Goal: Complete application form

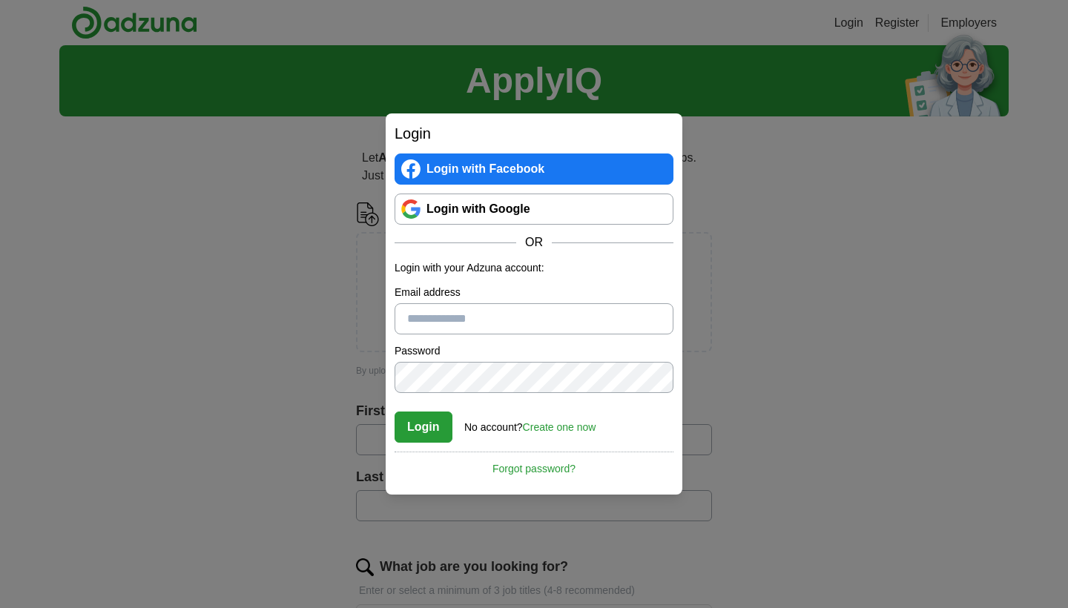
click at [486, 212] on link "Login with Google" at bounding box center [534, 209] width 279 height 31
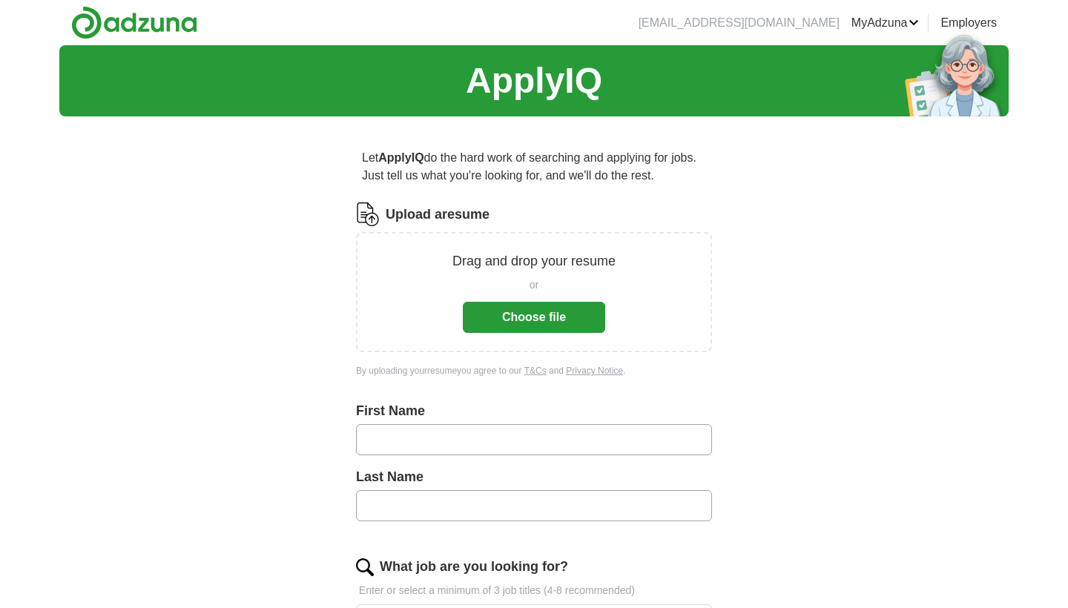
click at [520, 325] on button "Choose file" at bounding box center [534, 317] width 142 height 31
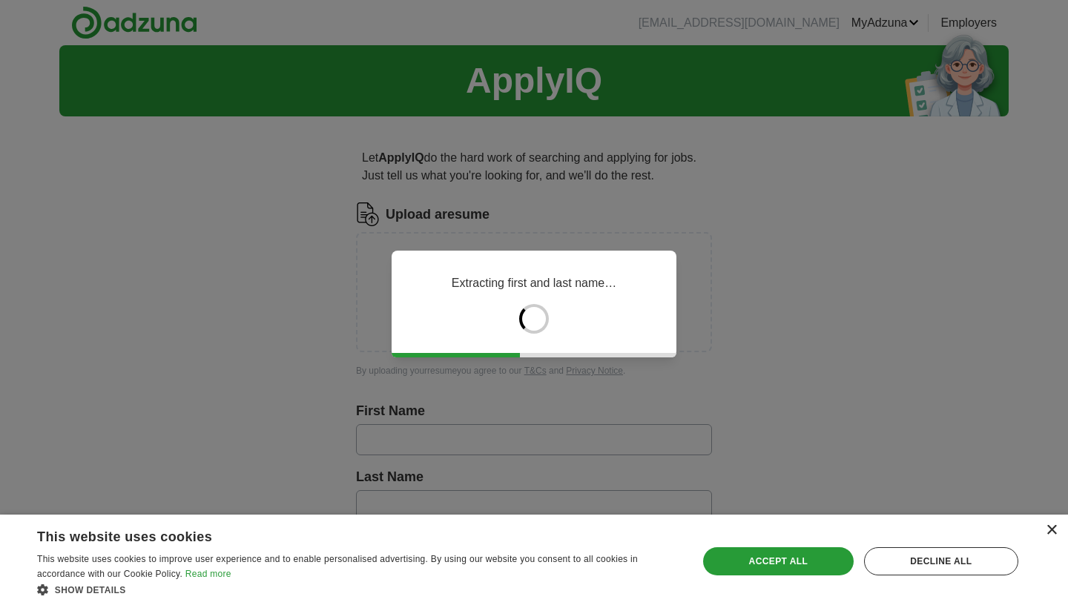
click at [1053, 536] on div "×" at bounding box center [1051, 530] width 11 height 11
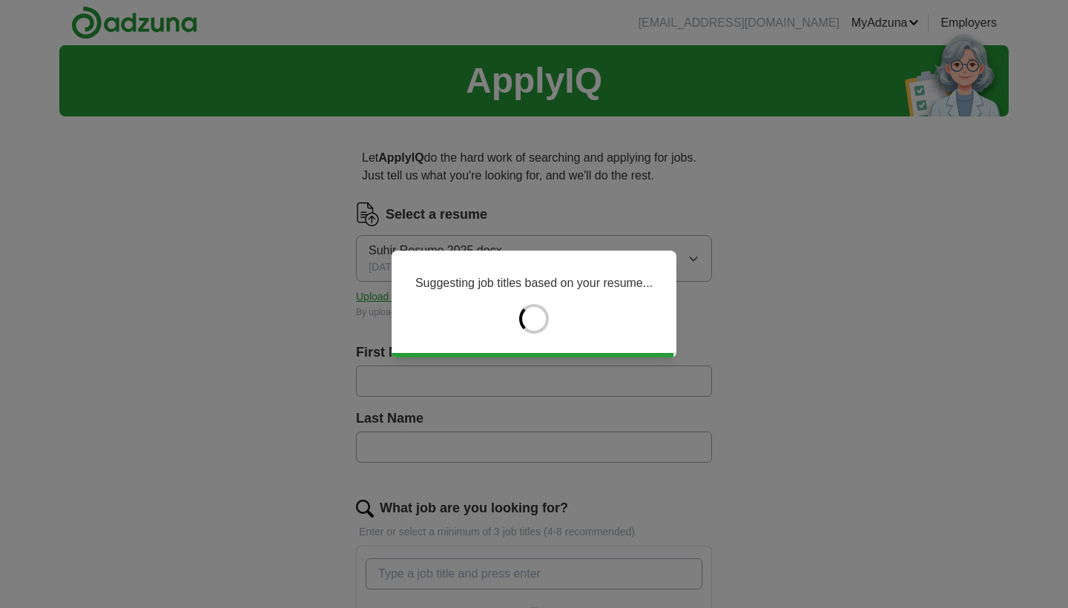
type input "*****"
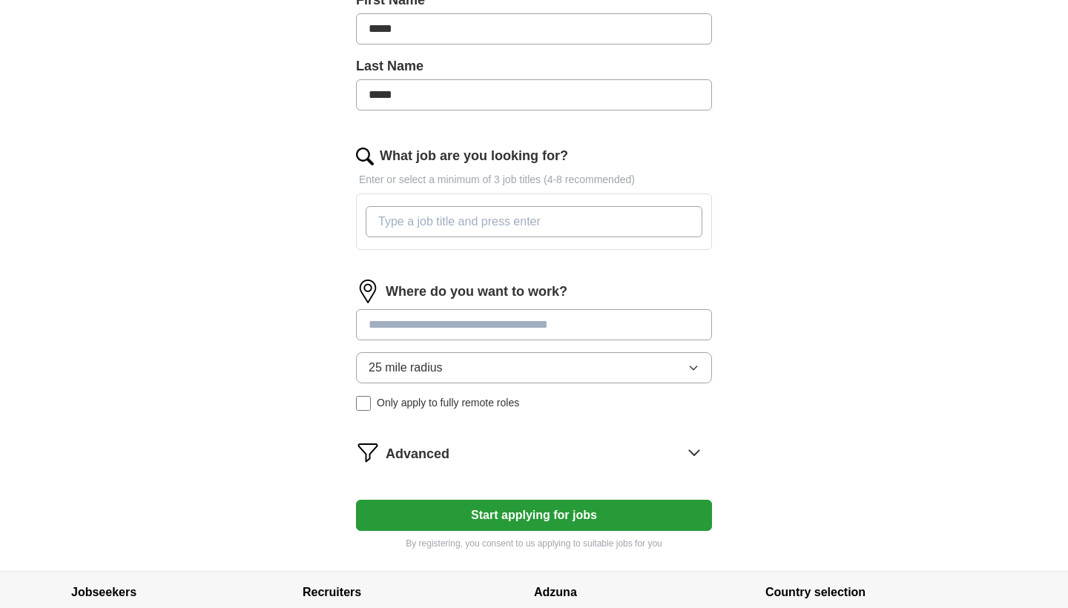
scroll to position [353, 0]
click at [528, 326] on input at bounding box center [534, 324] width 356 height 31
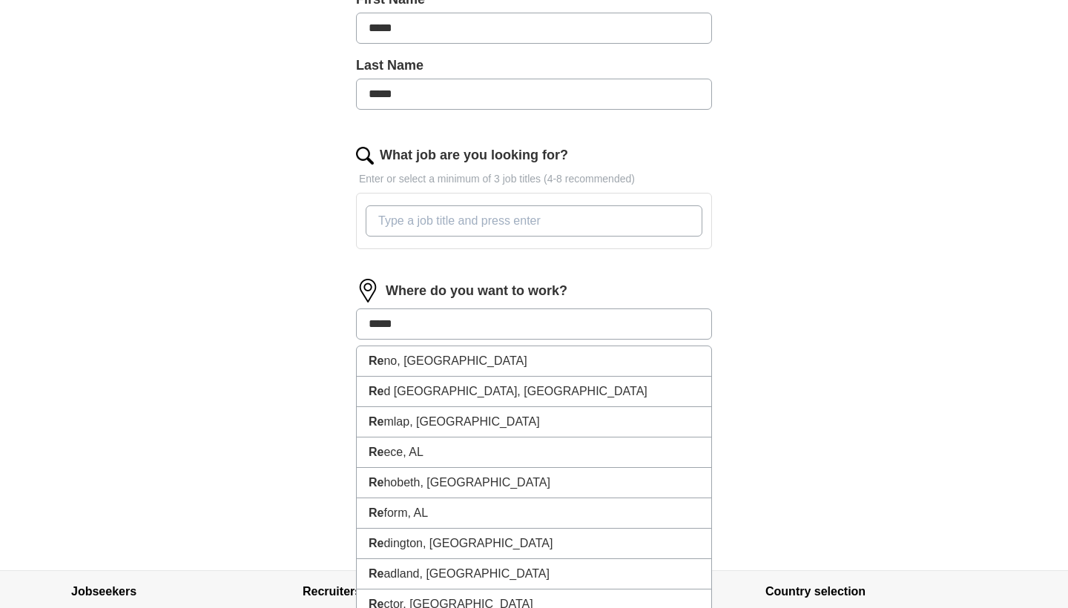
type input "******"
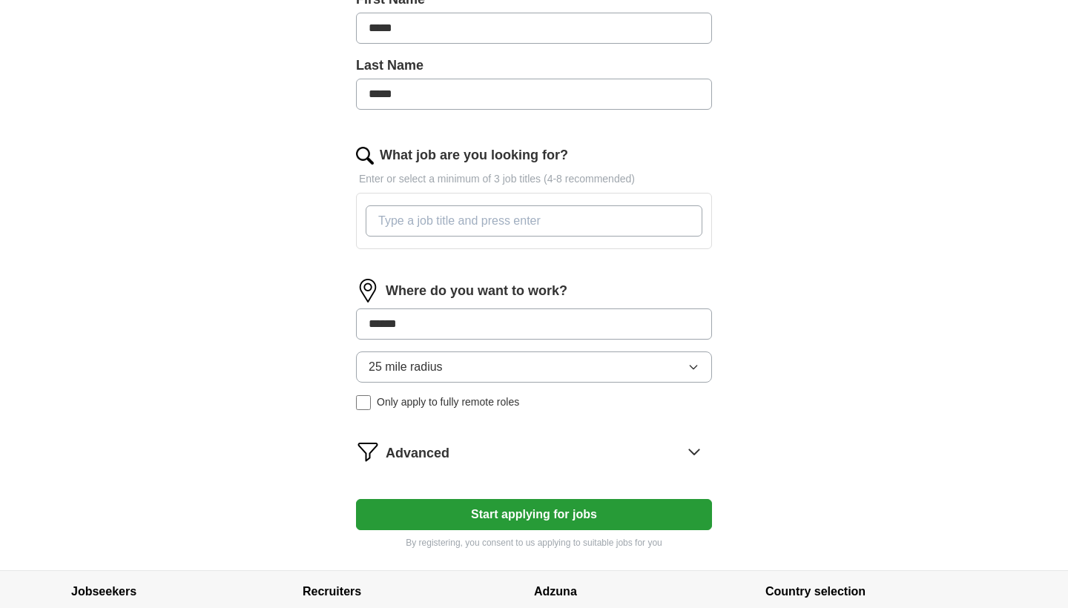
click at [888, 408] on div "ApplyIQ Let ApplyIQ do the hard work of searching and applying for jobs. Just t…" at bounding box center [533, 131] width 949 height 878
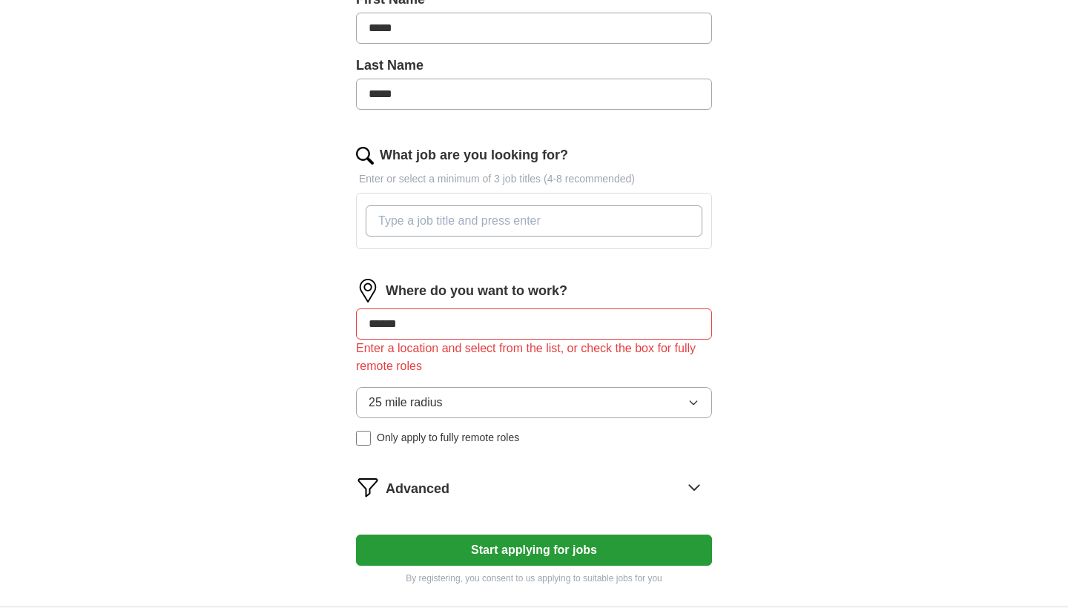
click at [478, 327] on input "******" at bounding box center [534, 324] width 356 height 31
drag, startPoint x: 478, startPoint y: 328, endPoint x: 328, endPoint y: 326, distance: 149.8
click at [328, 326] on div "Let ApplyIQ do the hard work of searching and applying for jobs. Just tell us w…" at bounding box center [534, 190] width 475 height 831
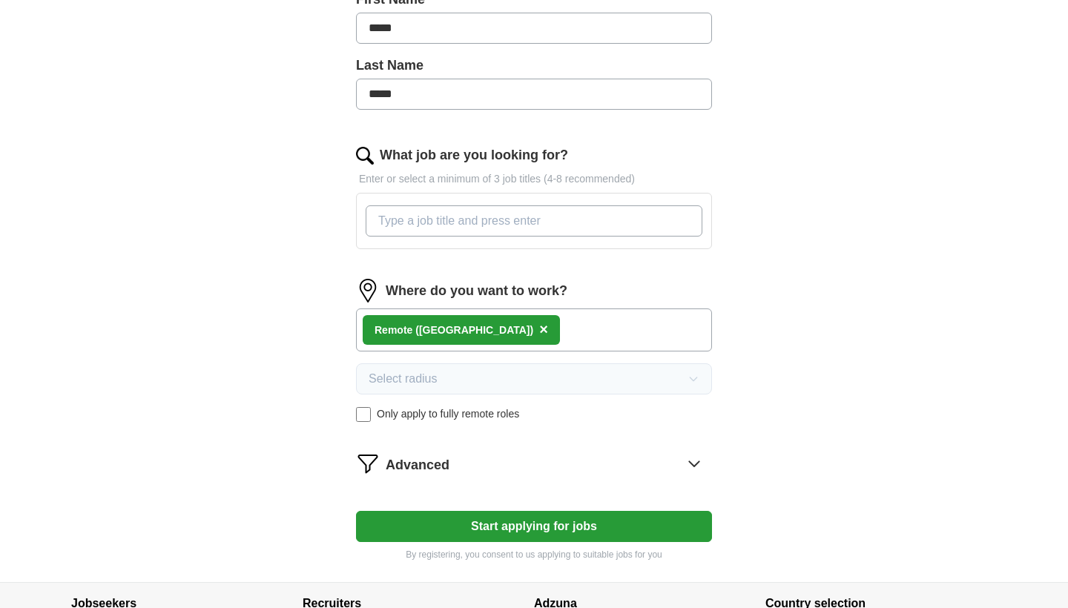
click at [256, 421] on div "ApplyIQ Let ApplyIQ do the hard work of searching and applying for jobs. Just t…" at bounding box center [533, 137] width 949 height 890
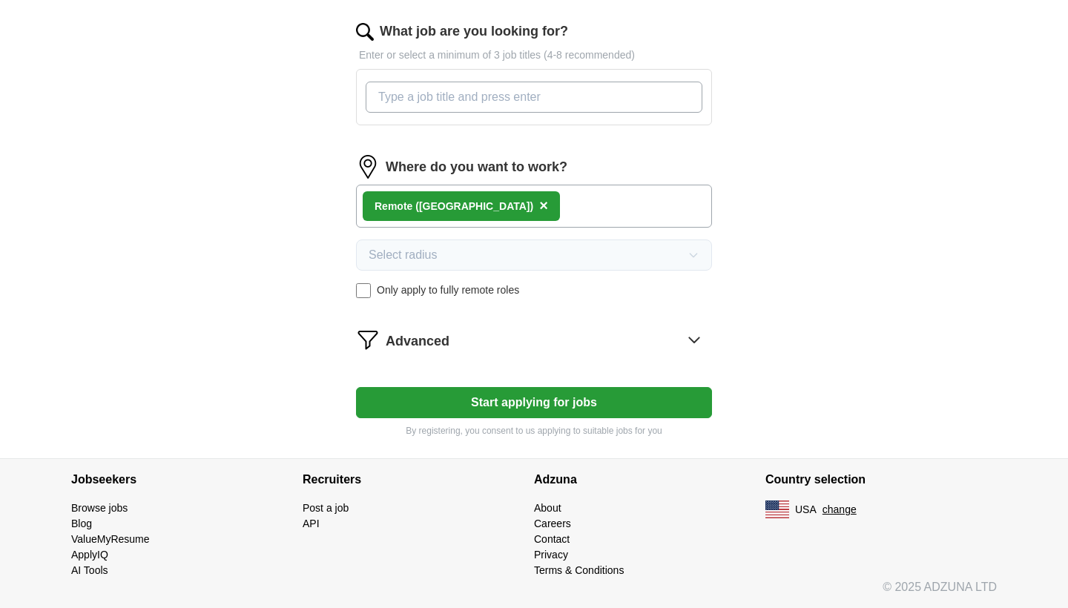
scroll to position [477, 0]
click at [533, 401] on button "Start applying for jobs" at bounding box center [534, 402] width 356 height 31
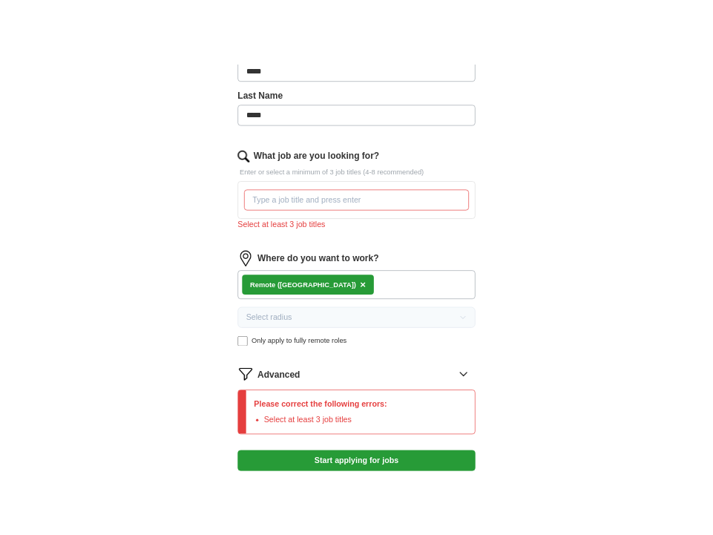
scroll to position [366, 0]
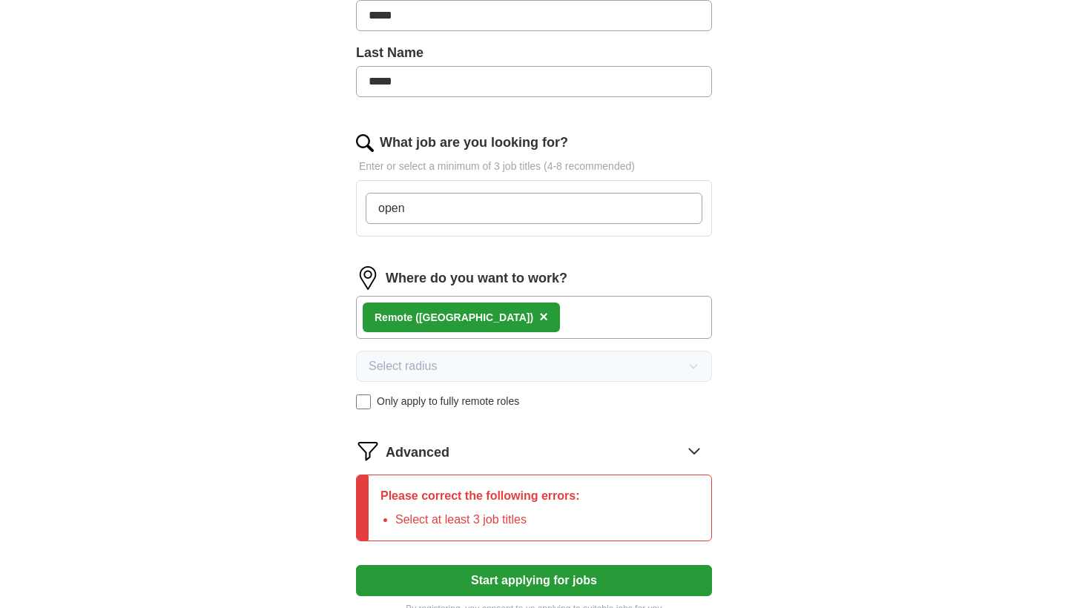
type input "open"
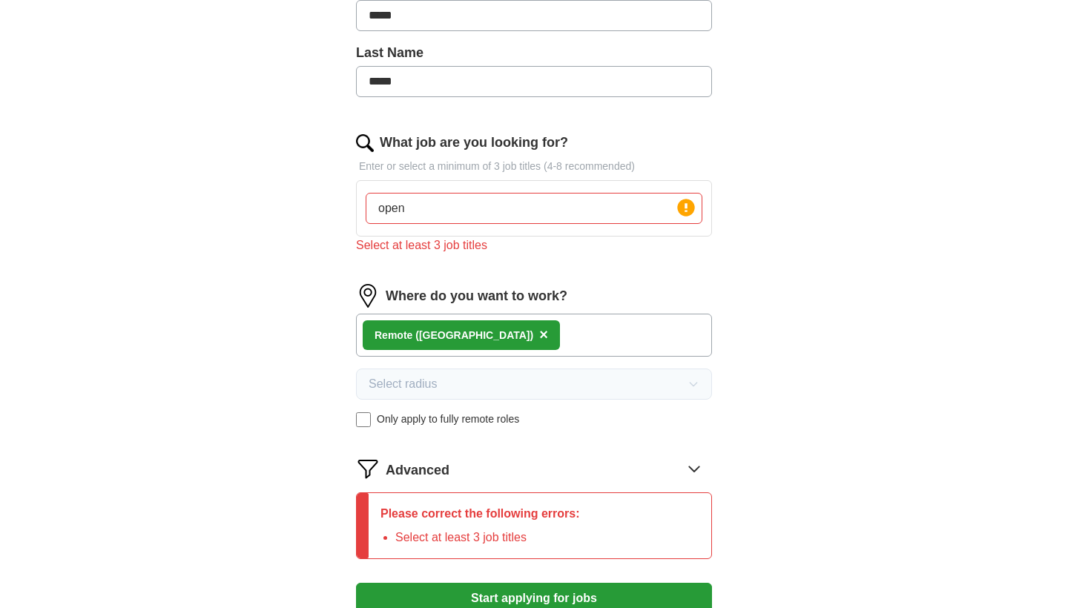
click at [302, 283] on div "Let ApplyIQ do the hard work of searching and applying for jobs. Just tell us w…" at bounding box center [534, 209] width 475 height 892
drag, startPoint x: 429, startPoint y: 202, endPoint x: 306, endPoint y: 201, distance: 123.9
click at [306, 201] on div "Let ApplyIQ do the hard work of searching and applying for jobs. Just tell us w…" at bounding box center [534, 209] width 475 height 892
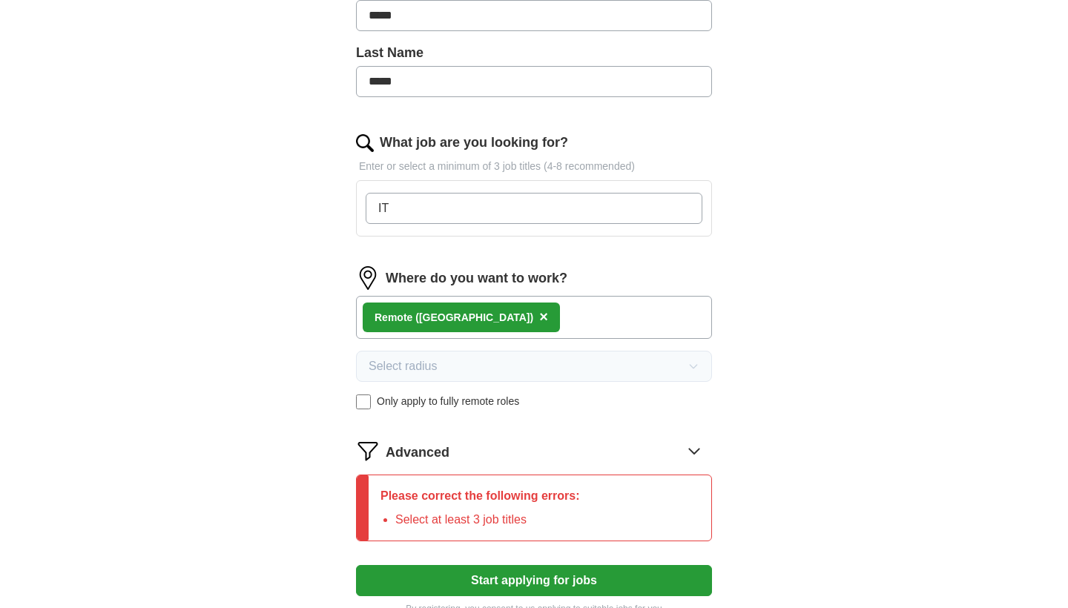
click at [206, 231] on div "ApplyIQ Let ApplyIQ do the hard work of searching and applying for jobs. Just t…" at bounding box center [533, 158] width 949 height 957
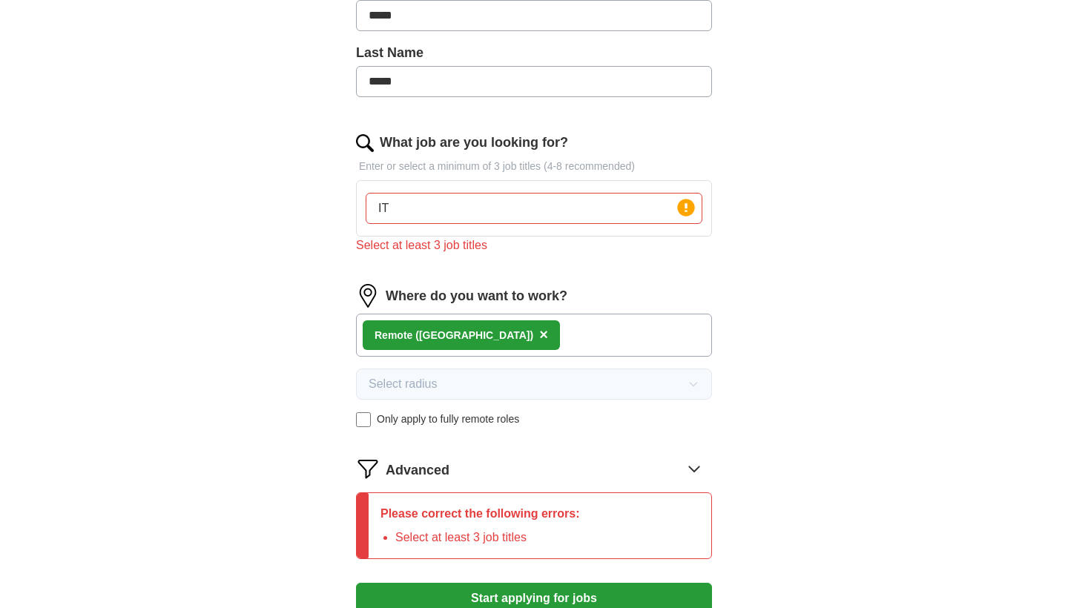
click at [409, 213] on input "IT" at bounding box center [534, 208] width 337 height 31
drag, startPoint x: 409, startPoint y: 213, endPoint x: 337, endPoint y: 209, distance: 72.0
click at [337, 209] on div "Let ApplyIQ do the hard work of searching and applying for jobs. Just tell us w…" at bounding box center [534, 209] width 475 height 892
type input "c"
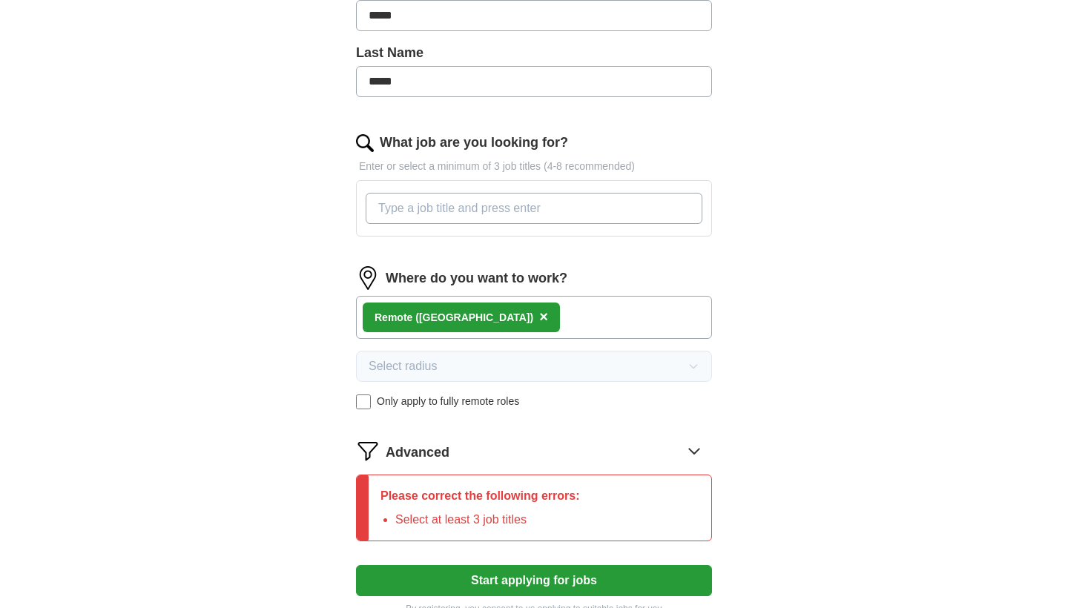
click at [679, 210] on input "What job are you looking for?" at bounding box center [534, 208] width 337 height 31
click at [433, 208] on input "What job are you looking for?" at bounding box center [534, 208] width 337 height 31
type input "i"
type input "I"
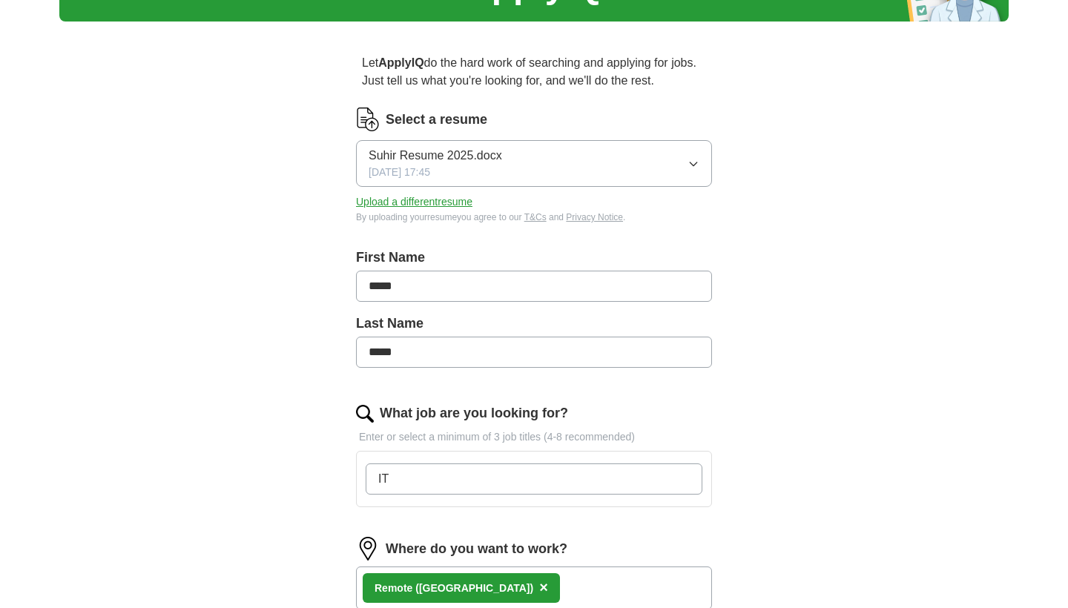
scroll to position [142, 0]
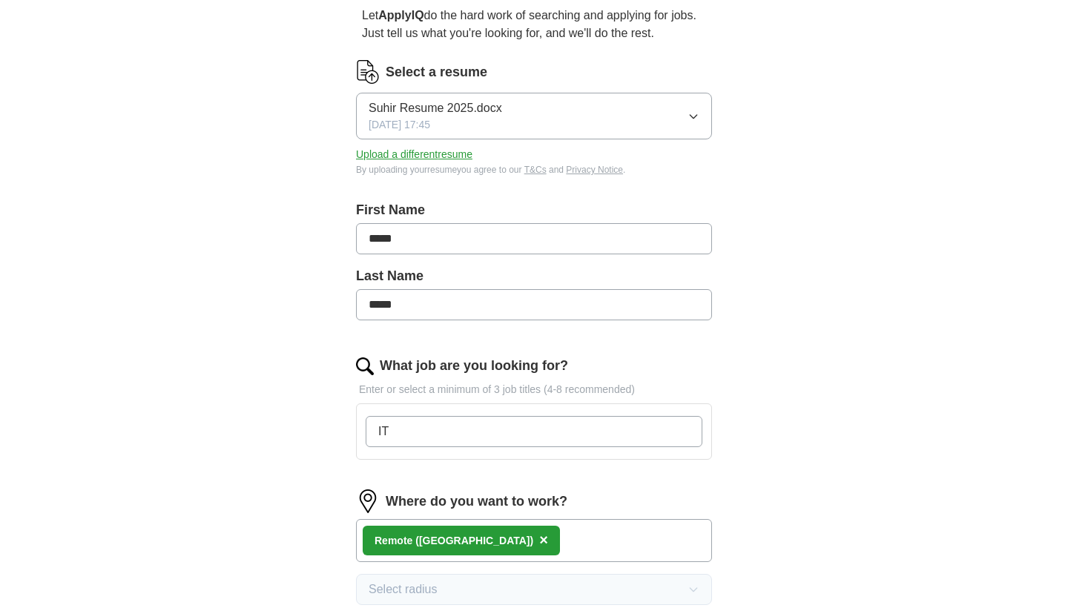
drag, startPoint x: 405, startPoint y: 436, endPoint x: 346, endPoint y: 436, distance: 58.6
click at [346, 436] on div "Let ApplyIQ do the hard work of searching and applying for jobs. Just tell us w…" at bounding box center [534, 423] width 475 height 874
paste input "Support Specialist"
paste input "Member Support"
drag, startPoint x: 596, startPoint y: 432, endPoint x: 306, endPoint y: 431, distance: 289.3
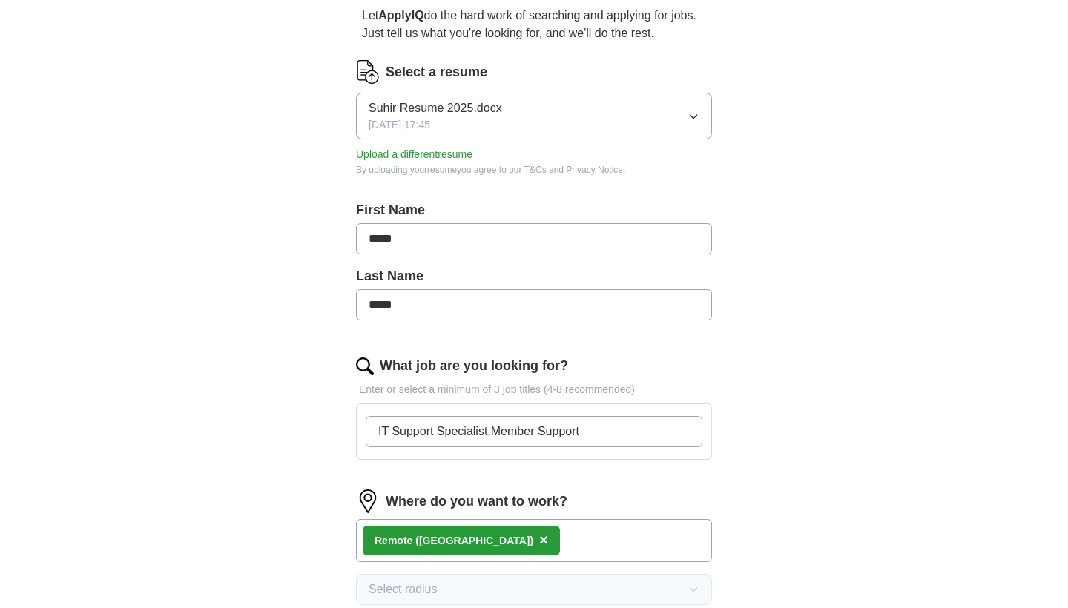
click at [306, 431] on div "Let ApplyIQ do the hard work of searching and applying for jobs. Just tell us w…" at bounding box center [534, 423] width 475 height 874
paste input "🩺 Healthcare admin roles 💻 Tech / IT / Data roles 📋 Operations / Coordination r…"
click at [501, 430] on input "🩺 Healthcare admin roles 💻 Tech / IT / Data roles 📋 Operations / Coordination r…" at bounding box center [534, 431] width 337 height 31
click at [389, 436] on input "🩺 Healthcare admin roles 💻 Tech / IT / Data roles, Operations / Coordination ro…" at bounding box center [534, 431] width 337 height 31
click at [535, 429] on input "Healthcare admin roles Tech / IT / Data roles, Operations / Coordination roles" at bounding box center [534, 431] width 337 height 31
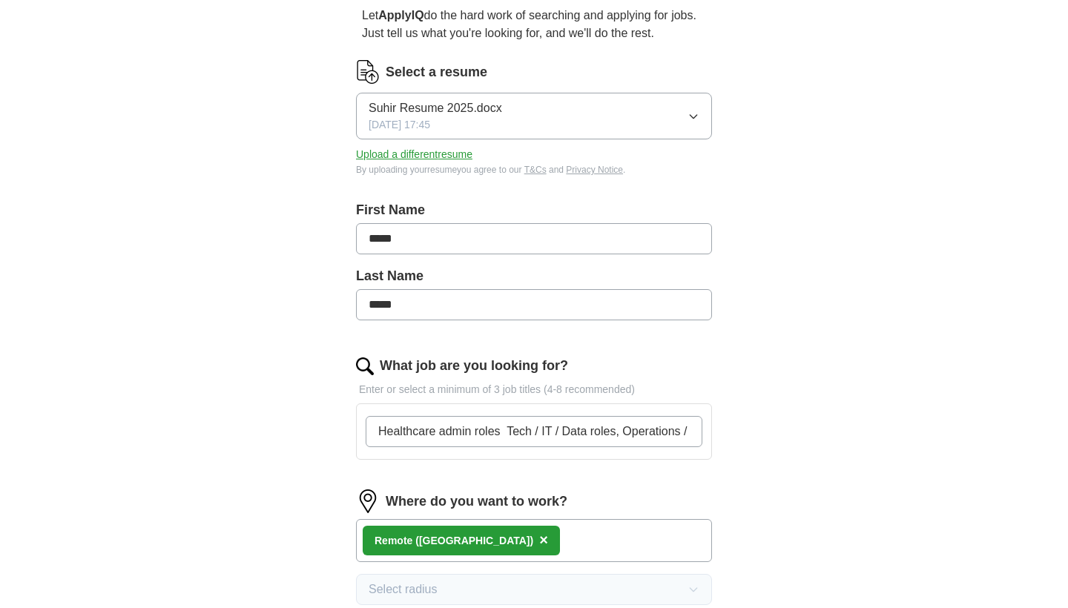
click at [501, 429] on input "Healthcare admin roles Tech / IT / Data roles, Operations / Coordination roles" at bounding box center [534, 431] width 337 height 31
click at [569, 432] on input "Healthcare admin roles, Tech / IT / Data roles, Operations / Coordination roles" at bounding box center [534, 431] width 337 height 31
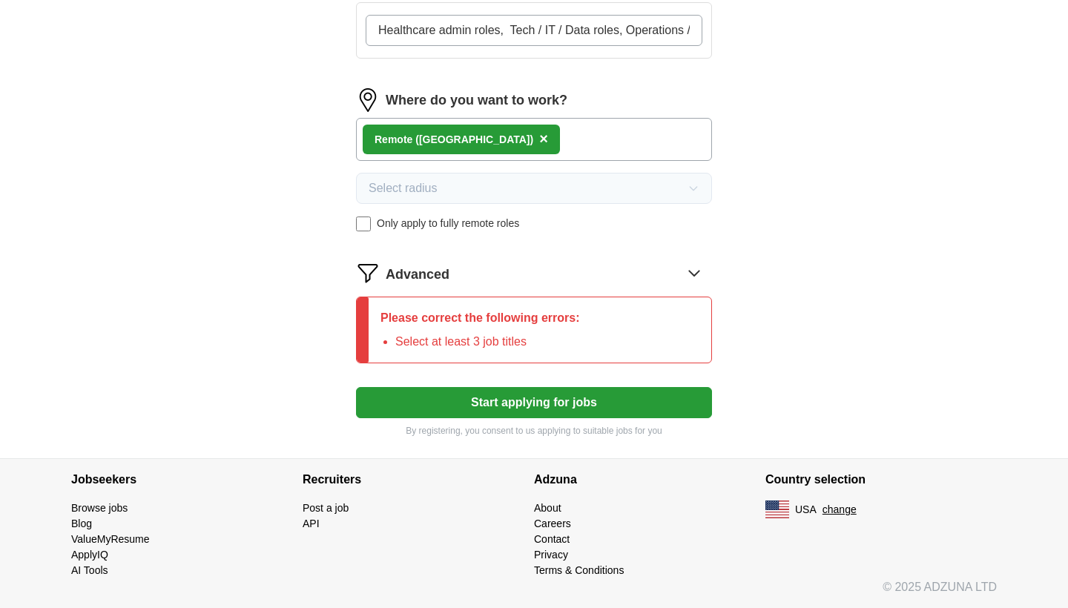
scroll to position [544, 0]
click at [534, 406] on button "Start applying for jobs" at bounding box center [534, 402] width 356 height 31
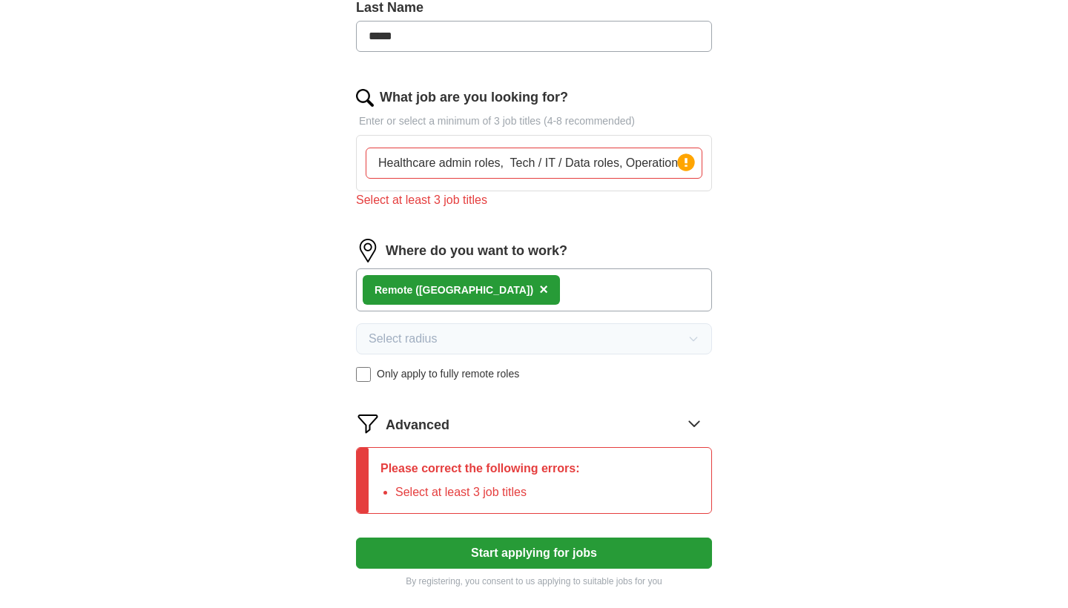
scroll to position [404, 0]
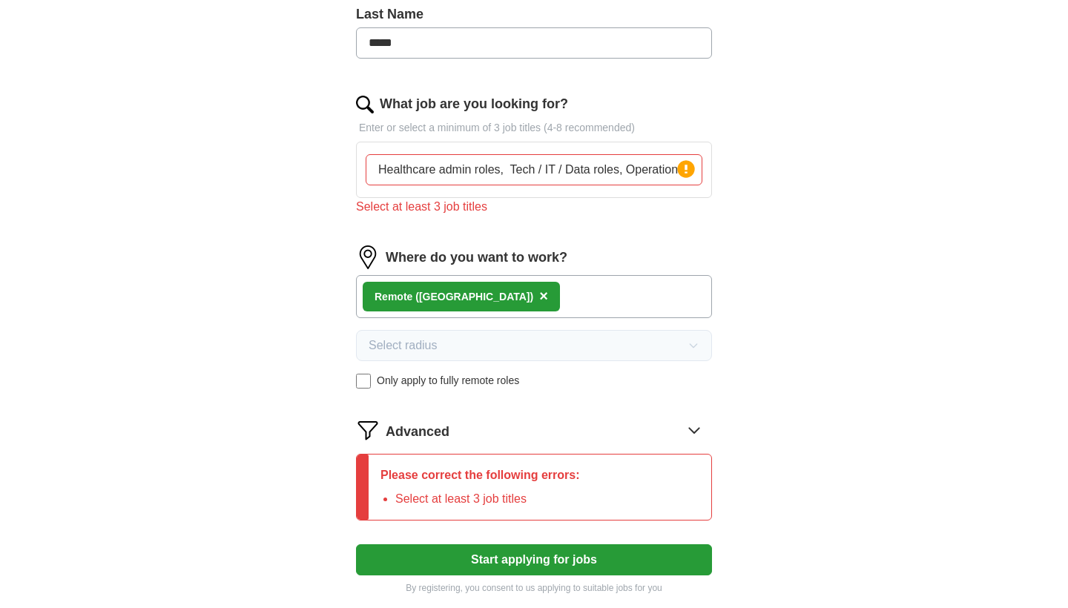
click at [418, 168] on input "Healthcare admin roles, Tech / IT / Data roles, Operations / Coordination roles" at bounding box center [534, 169] width 337 height 31
drag, startPoint x: 379, startPoint y: 168, endPoint x: 768, endPoint y: 186, distance: 389.8
click at [768, 186] on div "Let ApplyIQ do the hard work of searching and applying for jobs. Just tell us w…" at bounding box center [534, 170] width 475 height 892
click at [693, 171] on circle at bounding box center [685, 168] width 17 height 17
click at [683, 170] on circle at bounding box center [685, 168] width 17 height 17
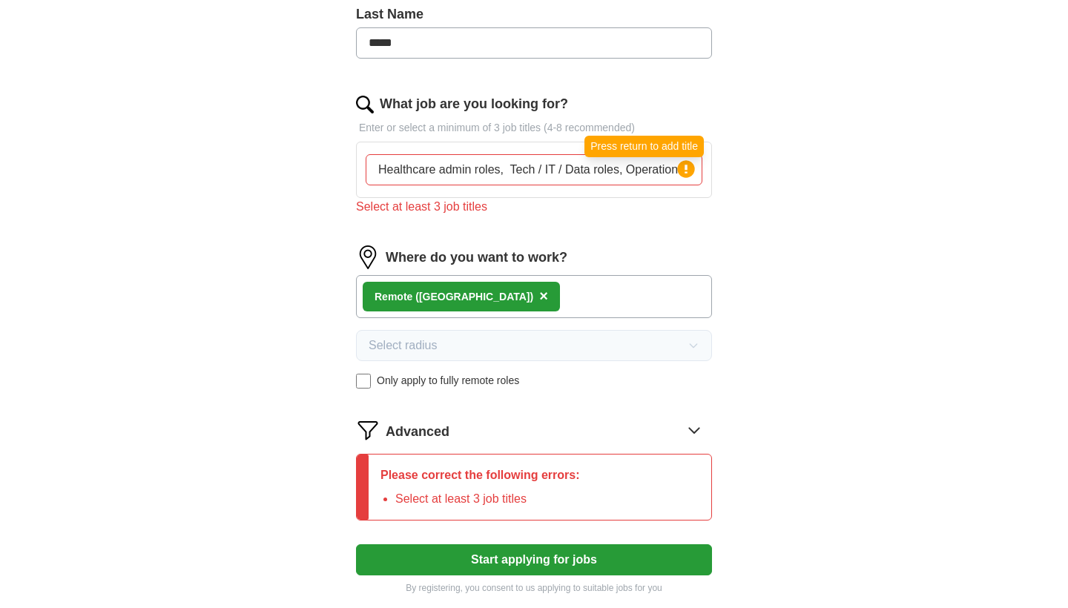
click at [683, 170] on circle at bounding box center [685, 168] width 17 height 17
click at [393, 171] on input "Healthcare admin roles, Tech / IT / Data roles, Operations / Coordination roles" at bounding box center [534, 169] width 337 height 31
click at [509, 169] on input "Healthcare admin roles, Tech / IT / Data roles, Operations / Coordination roles" at bounding box center [534, 169] width 337 height 31
type input "Healthcare admin rolesTech / IT / Data roles, Operations / Coordination roles"
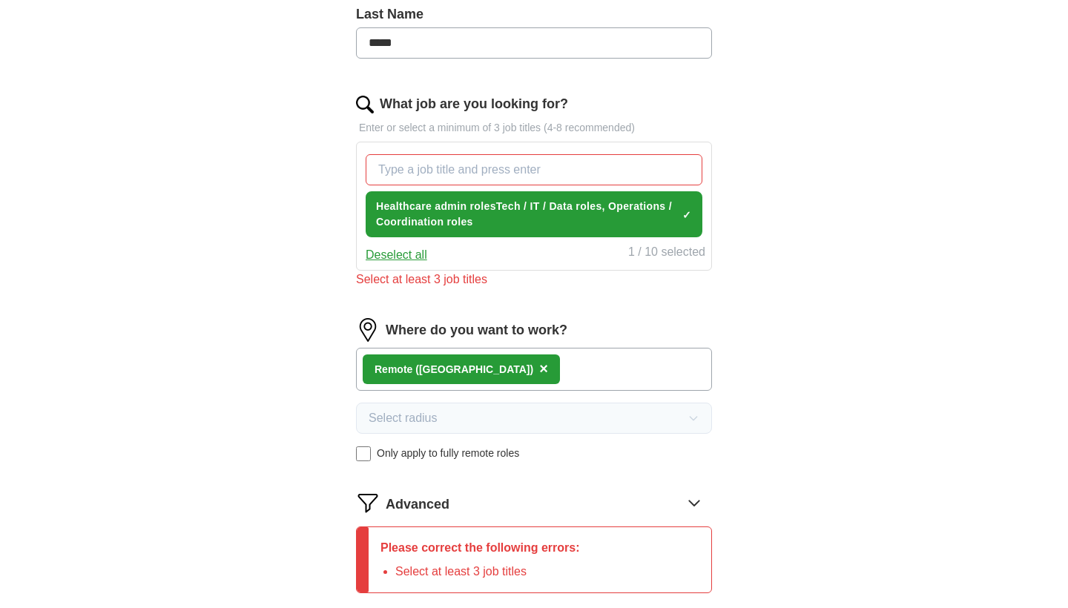
click at [595, 189] on div "Healthcare admin rolesTech / IT / Data roles, Operations / Coordination roles ✓…" at bounding box center [534, 195] width 343 height 95
click at [546, 212] on span "Healthcare admin rolesTech / IT / Data roles, Operations / Coordination roles" at bounding box center [526, 214] width 300 height 31
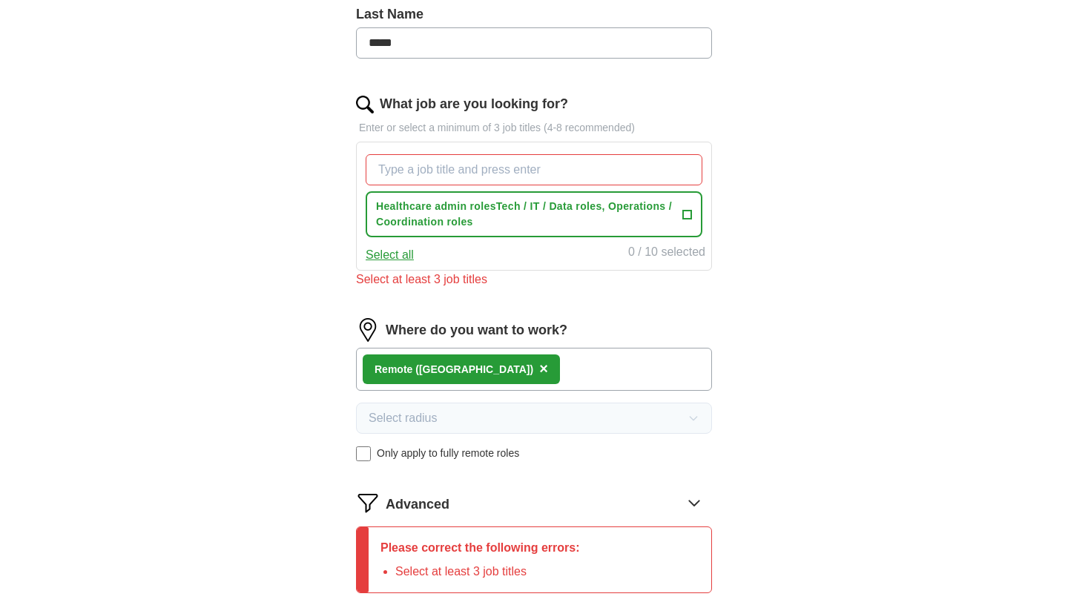
click at [481, 209] on span "Healthcare admin rolesTech / IT / Data roles, Operations / Coordination roles" at bounding box center [526, 214] width 300 height 31
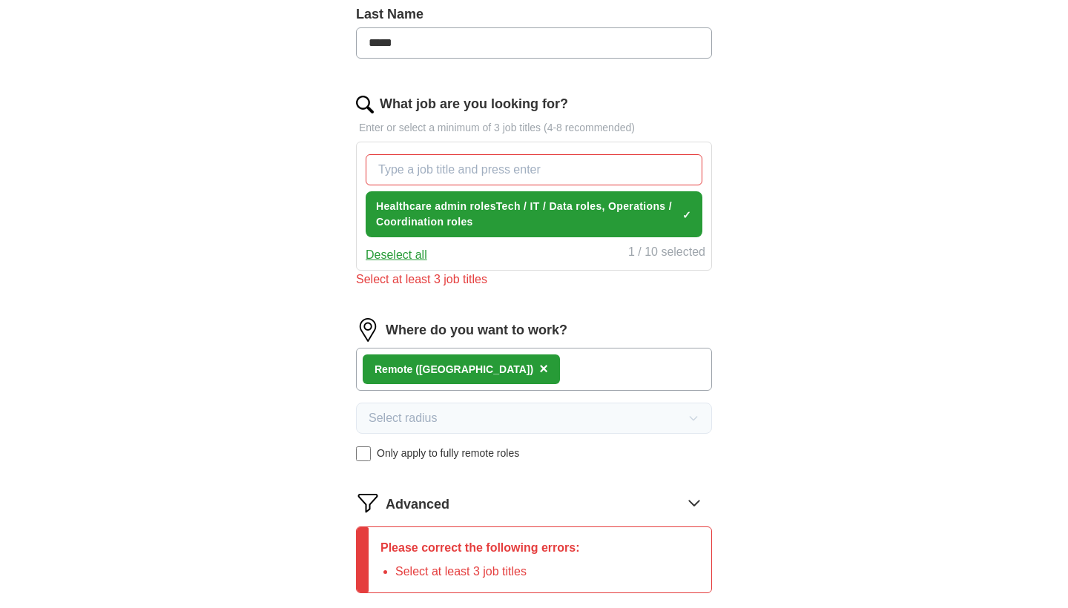
click at [0, 0] on span "×" at bounding box center [0, 0] width 0 height 0
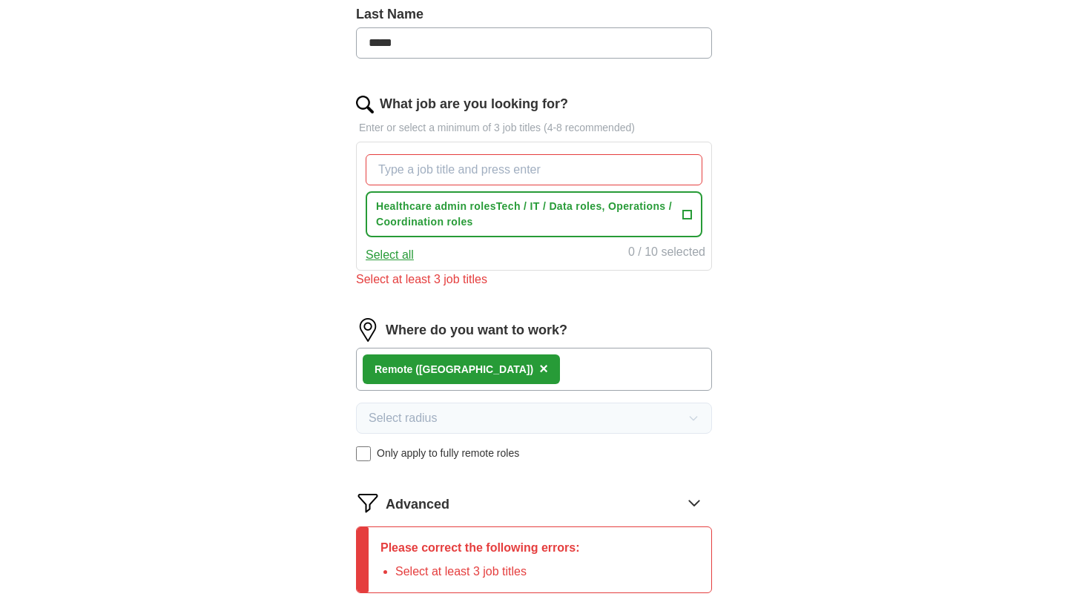
click at [690, 214] on span "+" at bounding box center [686, 214] width 9 height 12
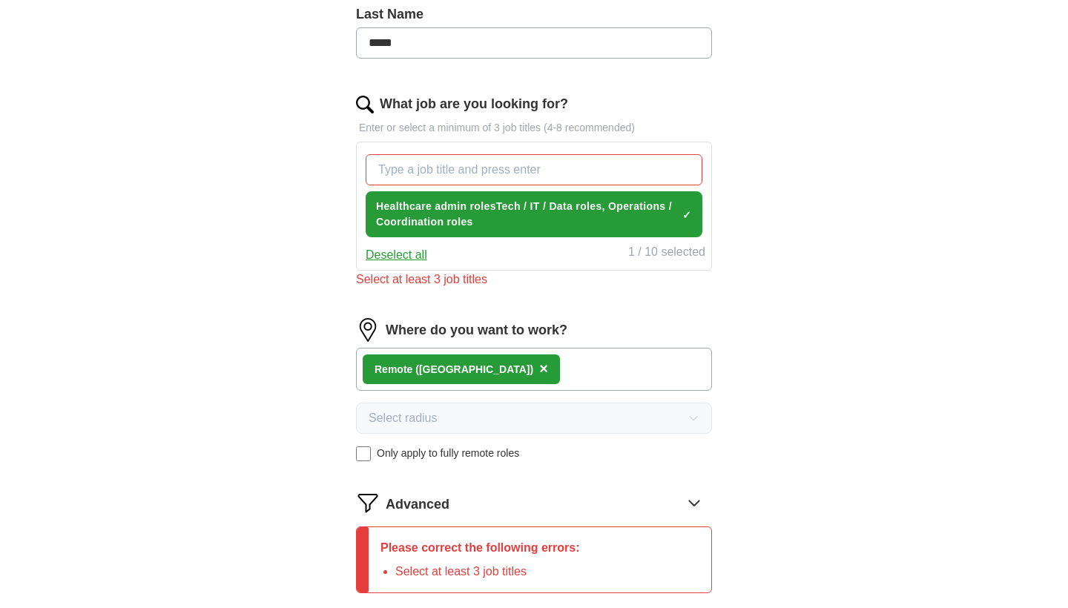
click at [414, 257] on button "Deselect all" at bounding box center [397, 255] width 62 height 18
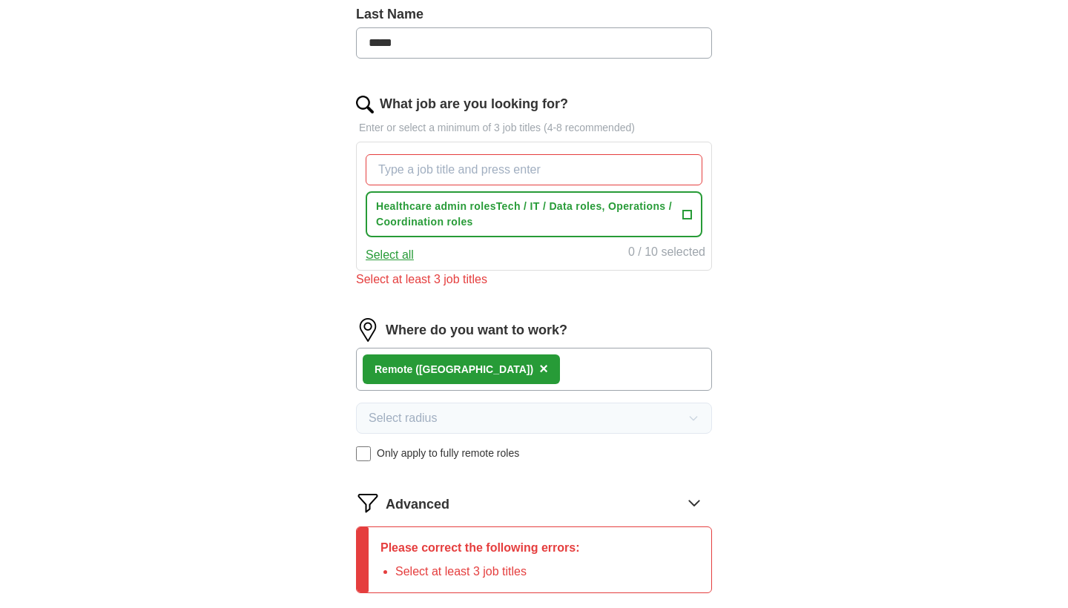
click at [408, 179] on input "What job are you looking for?" at bounding box center [534, 169] width 337 height 31
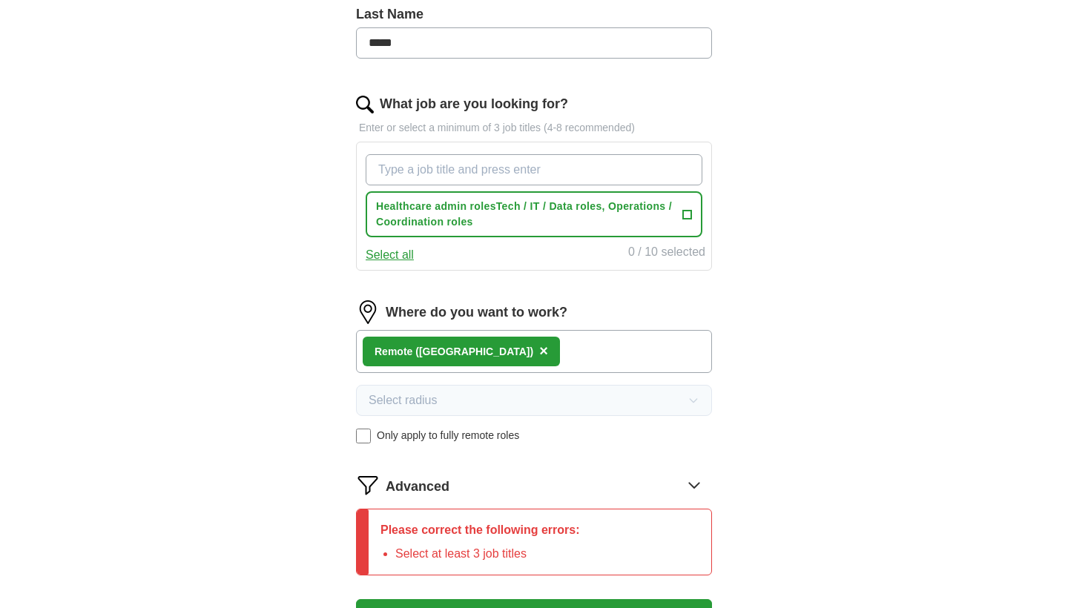
paste input "Healthcare admin roles"
type input "Healthcare admin roles"
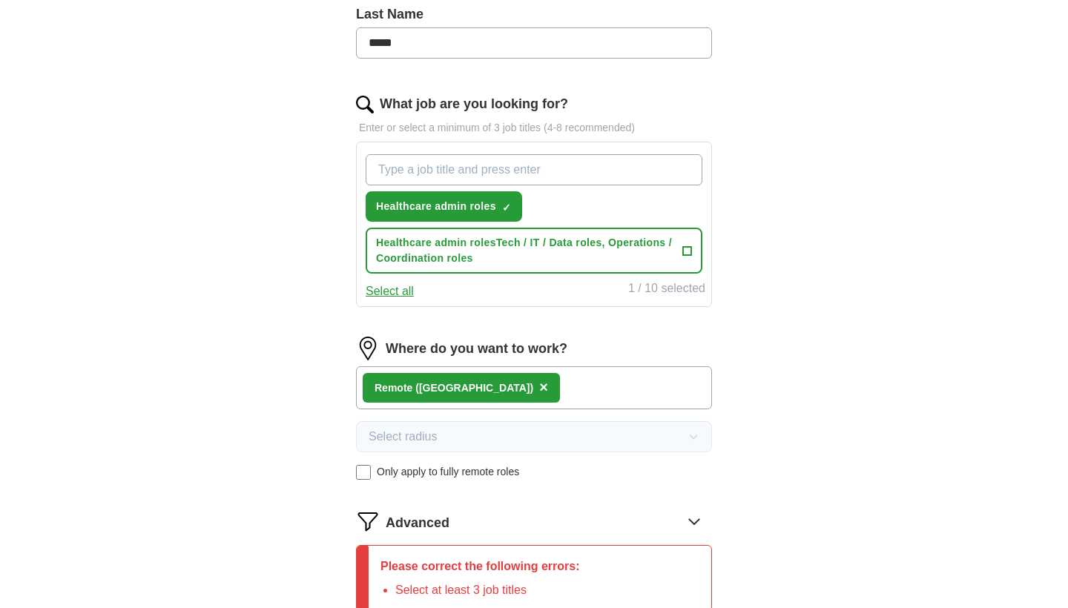
paste input "Tech / IT / Data roles"
type input "Tech / IT / Data roles"
paste input "Operations / Coordination roles"
type input "Operations / Coordination roles"
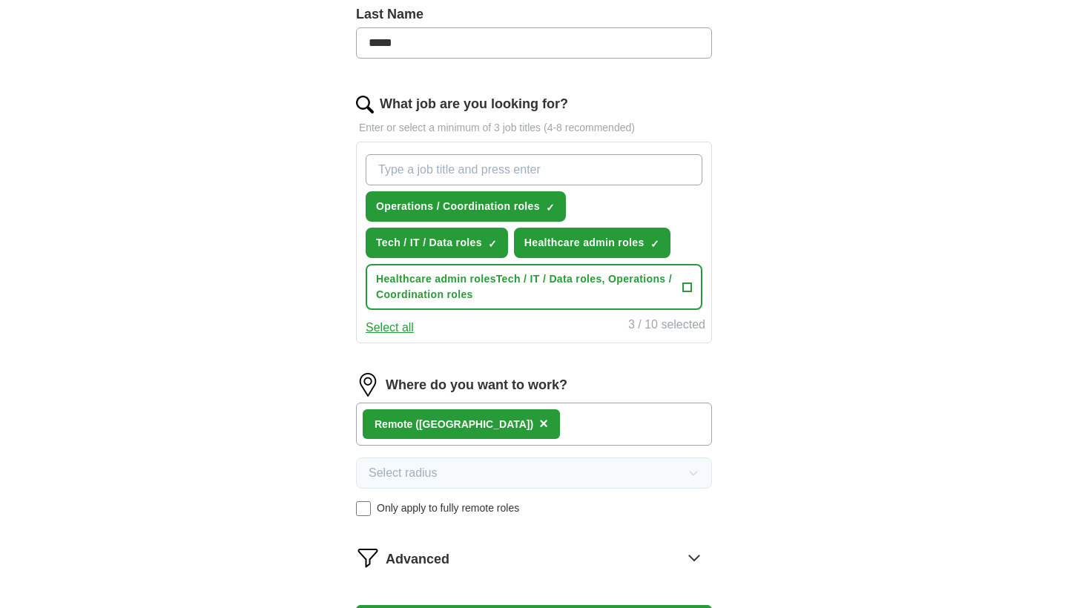
click at [876, 212] on div "ApplyIQ Let ApplyIQ do the hard work of searching and applying for jobs. Just t…" at bounding box center [533, 158] width 949 height 1035
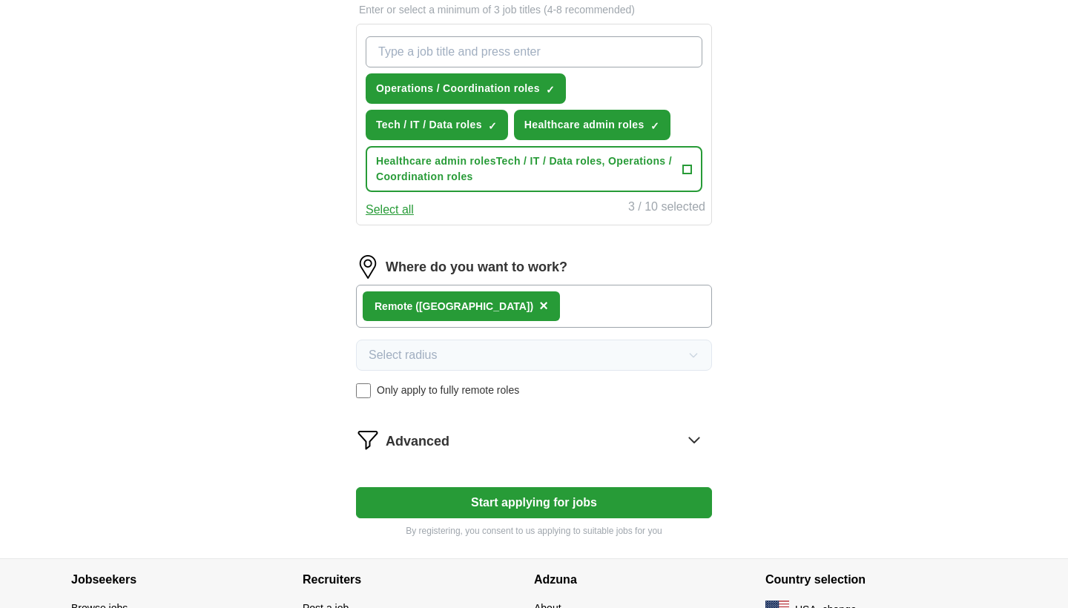
scroll to position [527, 0]
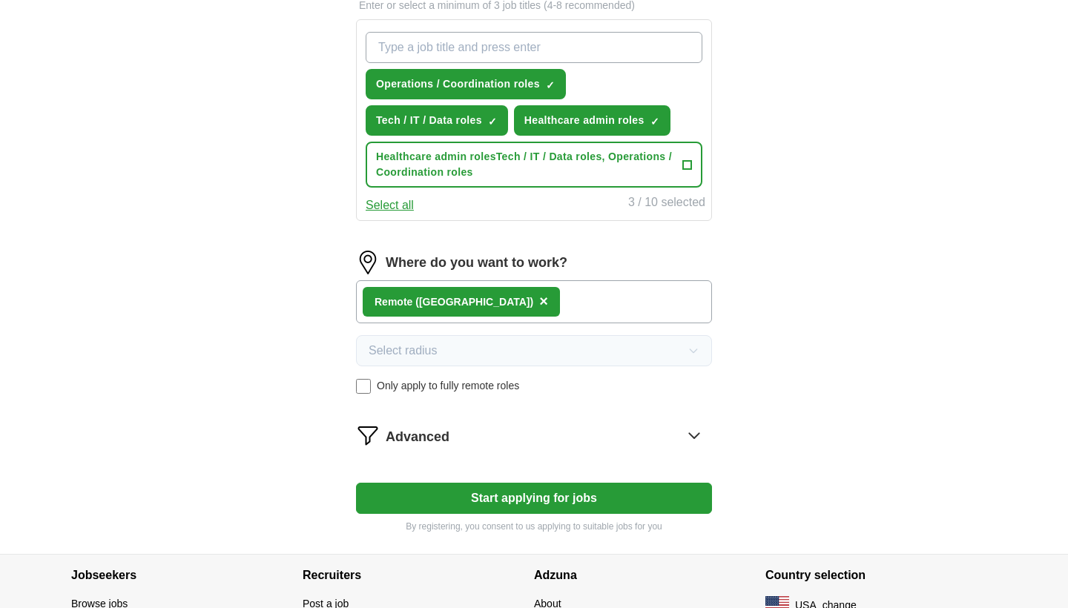
click at [546, 501] on button "Start applying for jobs" at bounding box center [534, 498] width 356 height 31
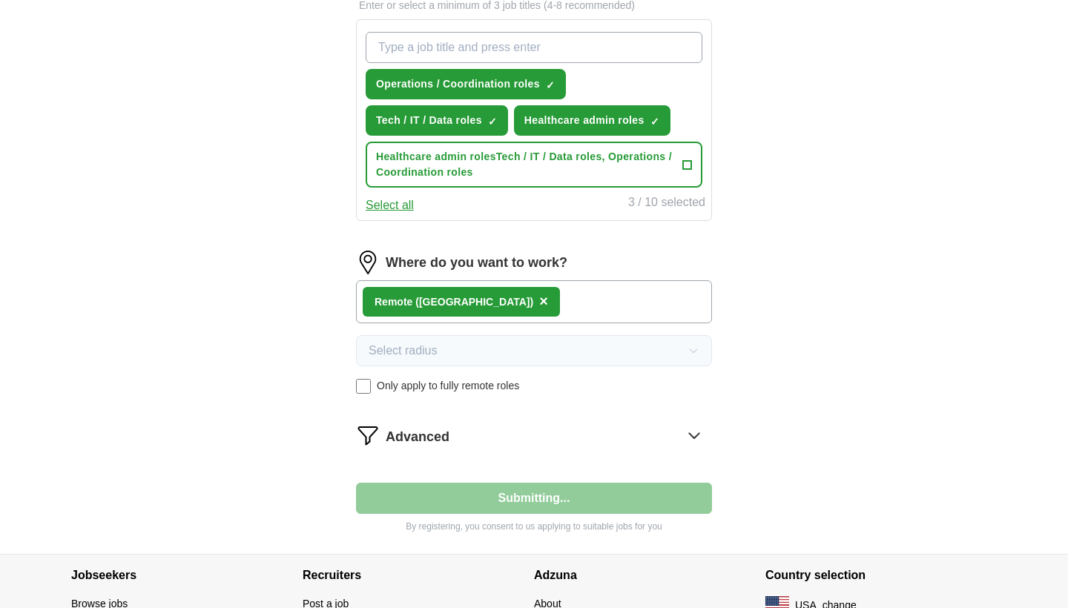
select select "**"
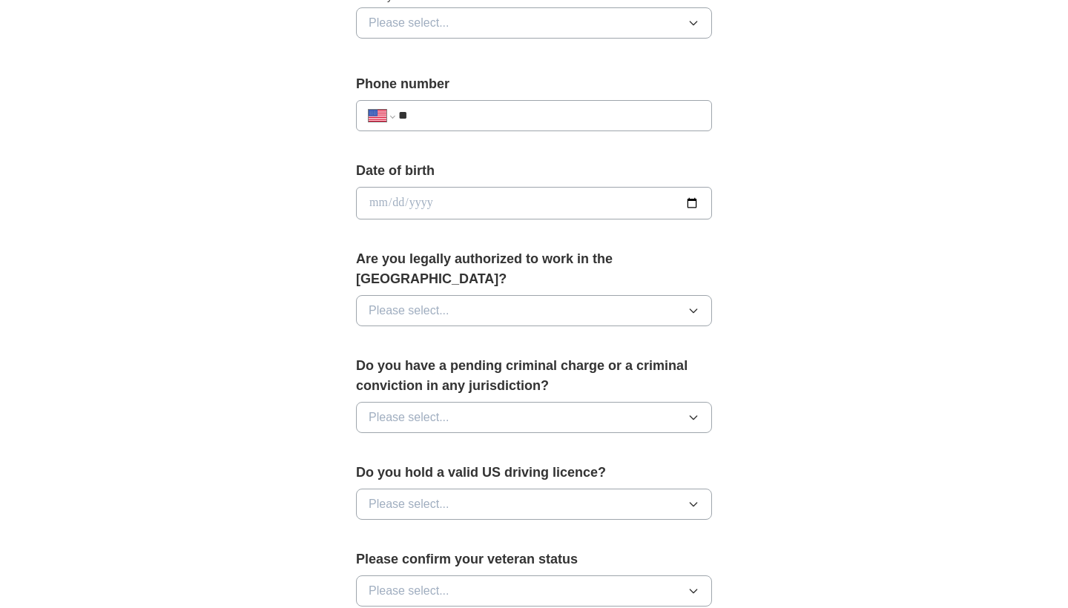
scroll to position [0, 0]
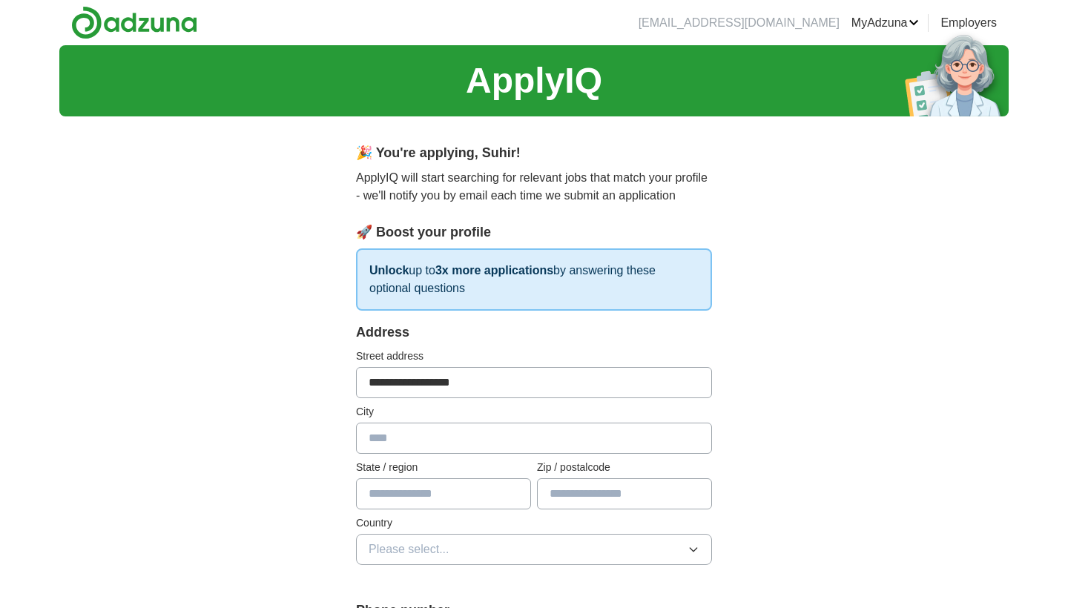
click at [407, 388] on input "**********" at bounding box center [534, 382] width 356 height 31
drag, startPoint x: 442, startPoint y: 384, endPoint x: 392, endPoint y: 386, distance: 50.5
click at [392, 386] on input "**********" at bounding box center [534, 382] width 356 height 31
paste input "******"
click at [398, 383] on input "**********" at bounding box center [534, 382] width 356 height 31
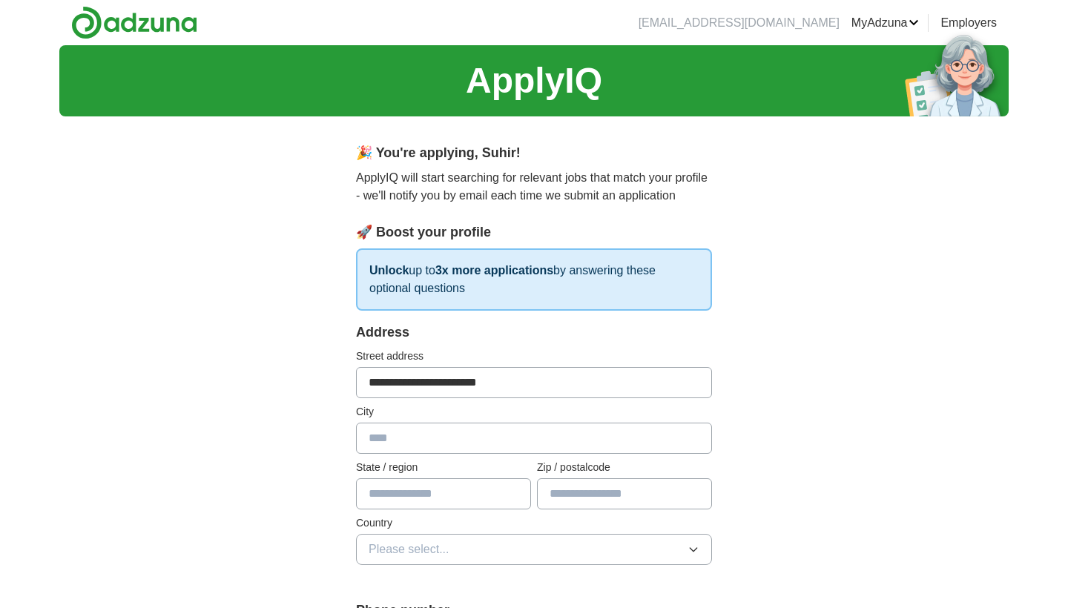
click at [504, 383] on input "**********" at bounding box center [534, 382] width 356 height 31
click at [475, 390] on input "**********" at bounding box center [534, 382] width 356 height 31
click at [481, 383] on input "**********" at bounding box center [534, 382] width 356 height 31
type input "**********"
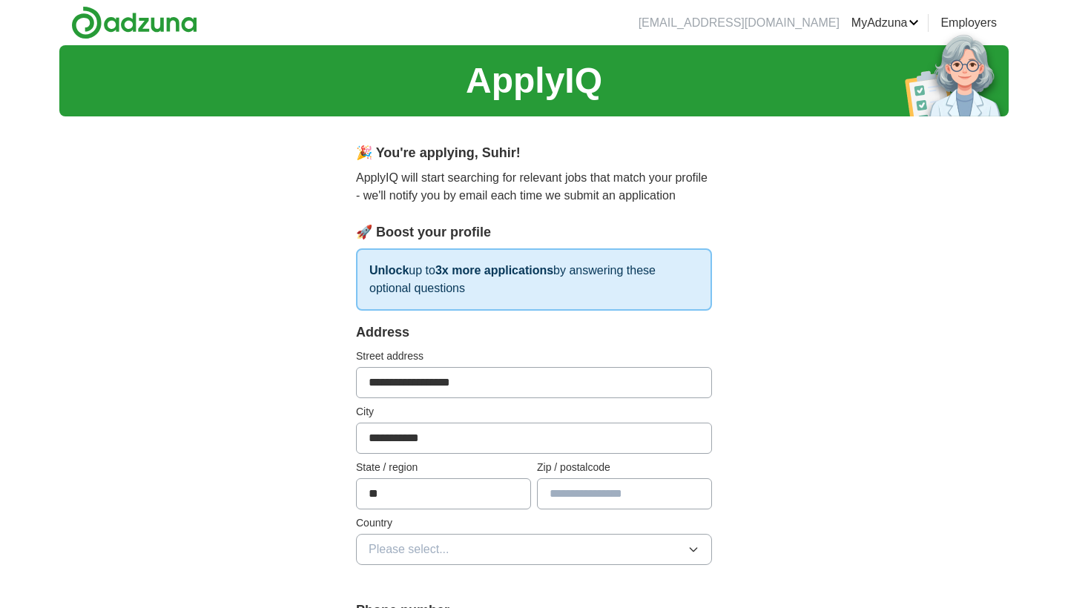
type input "**"
type input "*****"
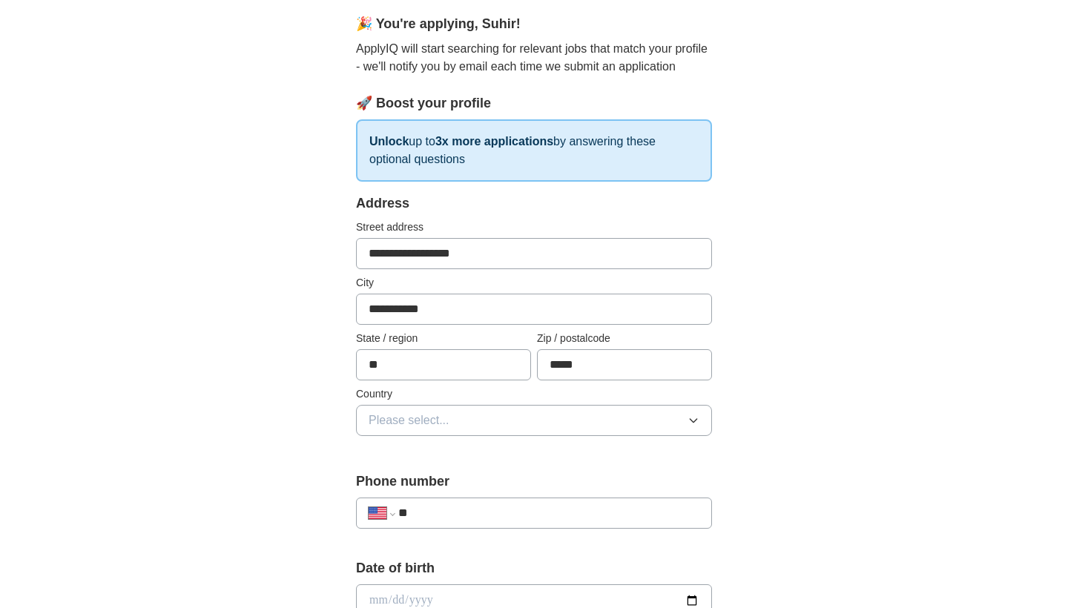
scroll to position [158, 0]
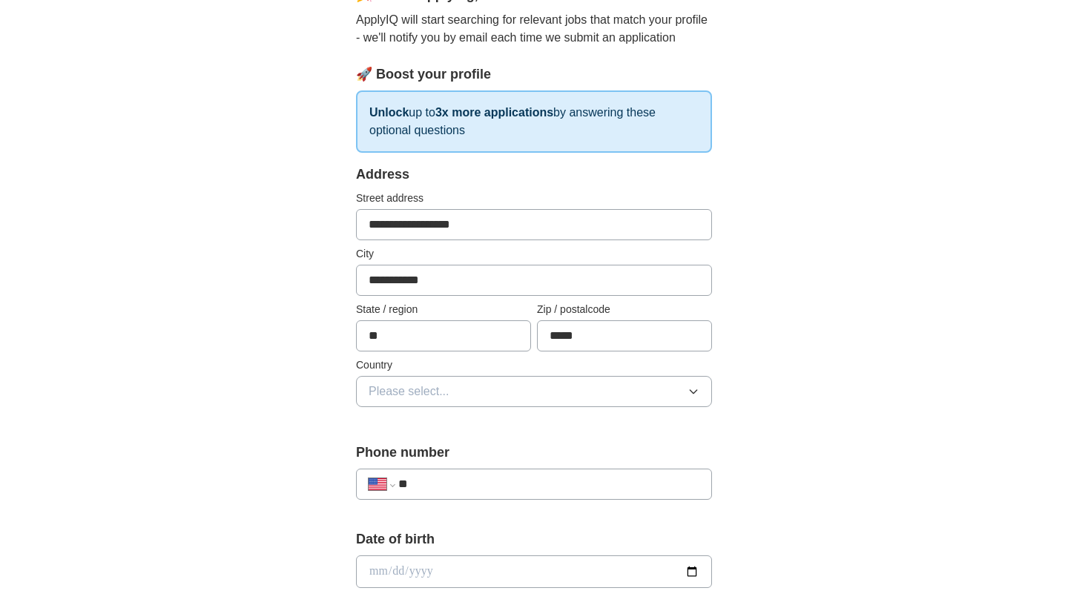
click at [611, 394] on button "Please select..." at bounding box center [534, 391] width 356 height 31
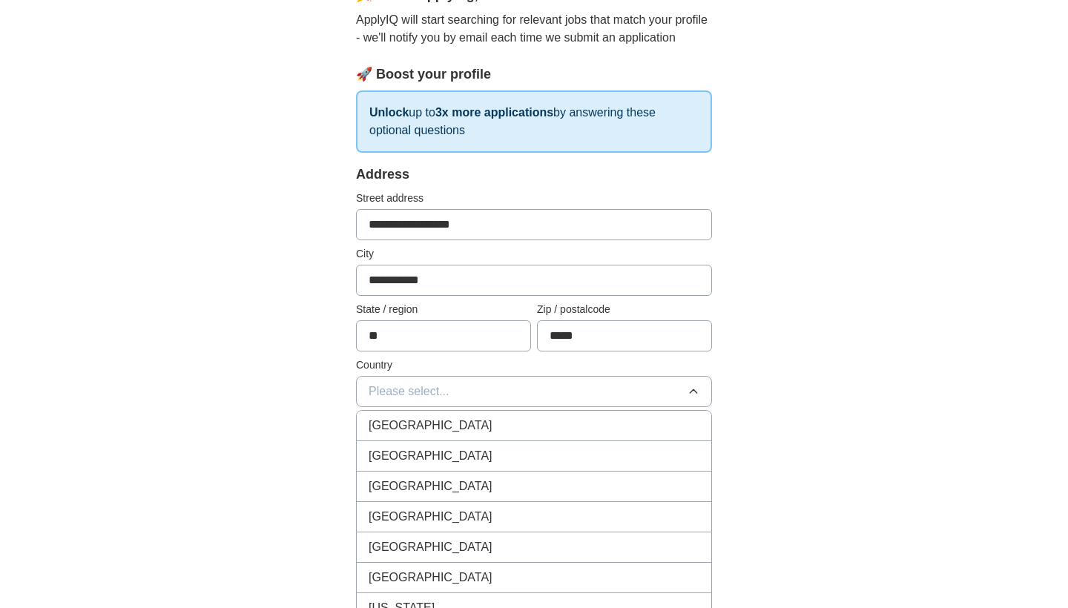
click at [495, 462] on div "[GEOGRAPHIC_DATA]" at bounding box center [534, 456] width 331 height 18
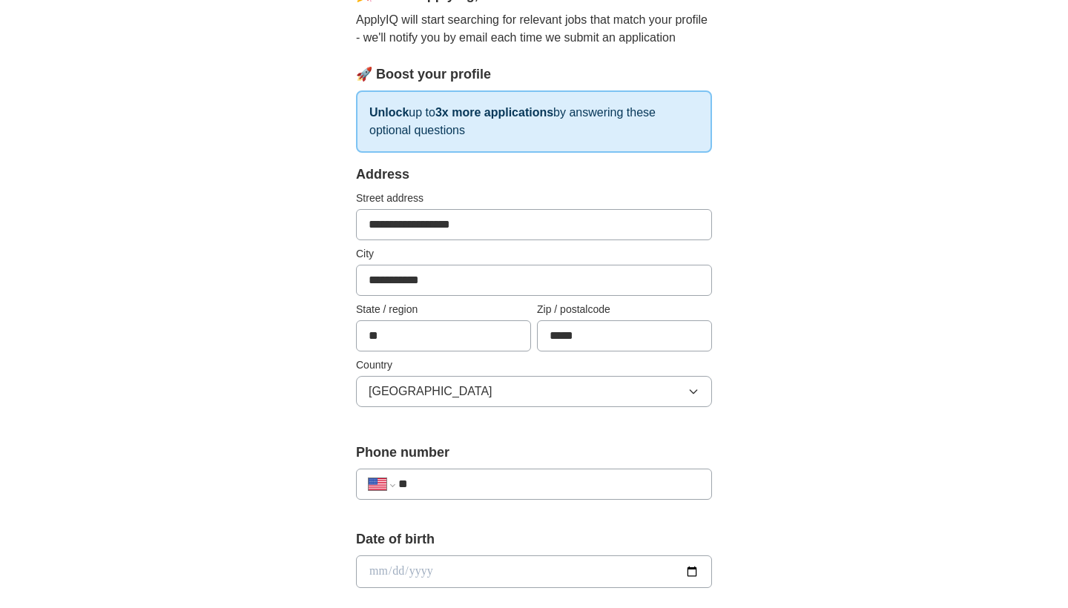
click at [246, 451] on div "**********" at bounding box center [533, 562] width 949 height 1351
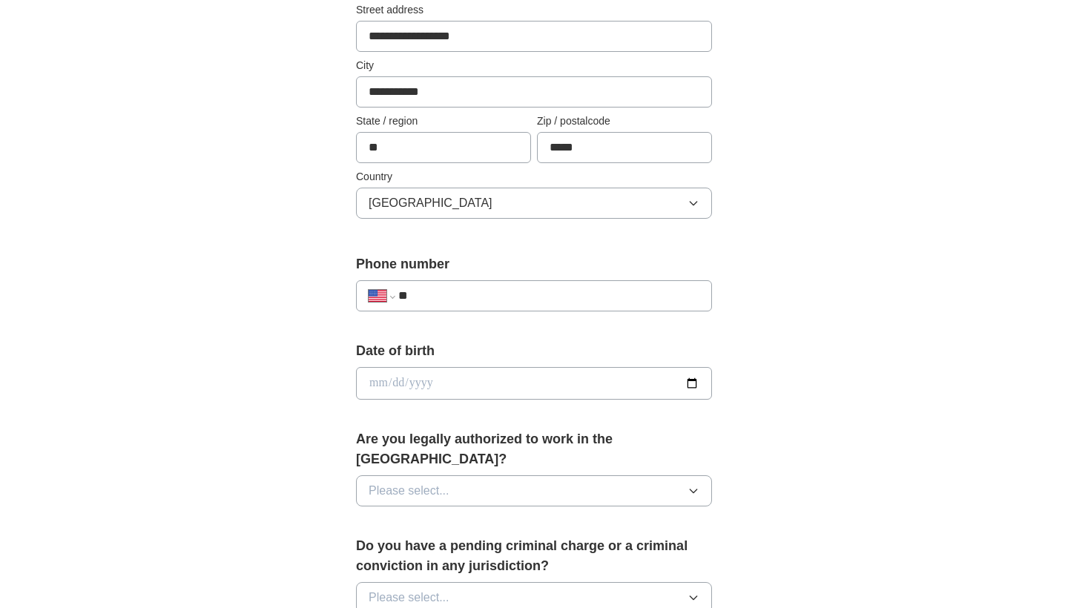
scroll to position [353, 0]
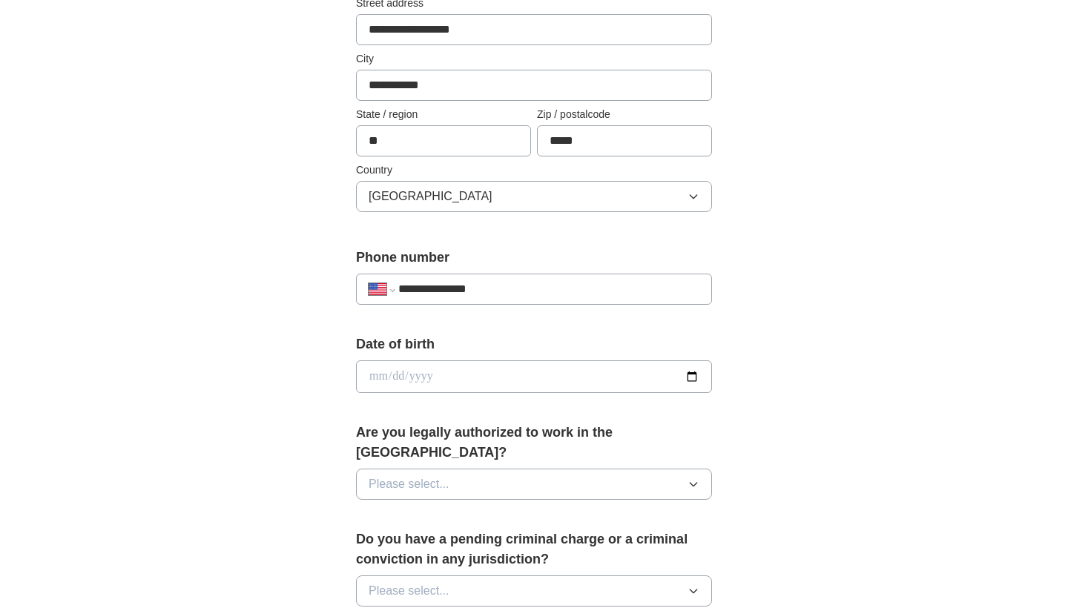
type input "**********"
click at [391, 379] on input "date" at bounding box center [534, 376] width 356 height 33
click at [373, 373] on input "date" at bounding box center [534, 376] width 356 height 33
type input "**********"
click at [240, 379] on div "**********" at bounding box center [533, 367] width 949 height 1351
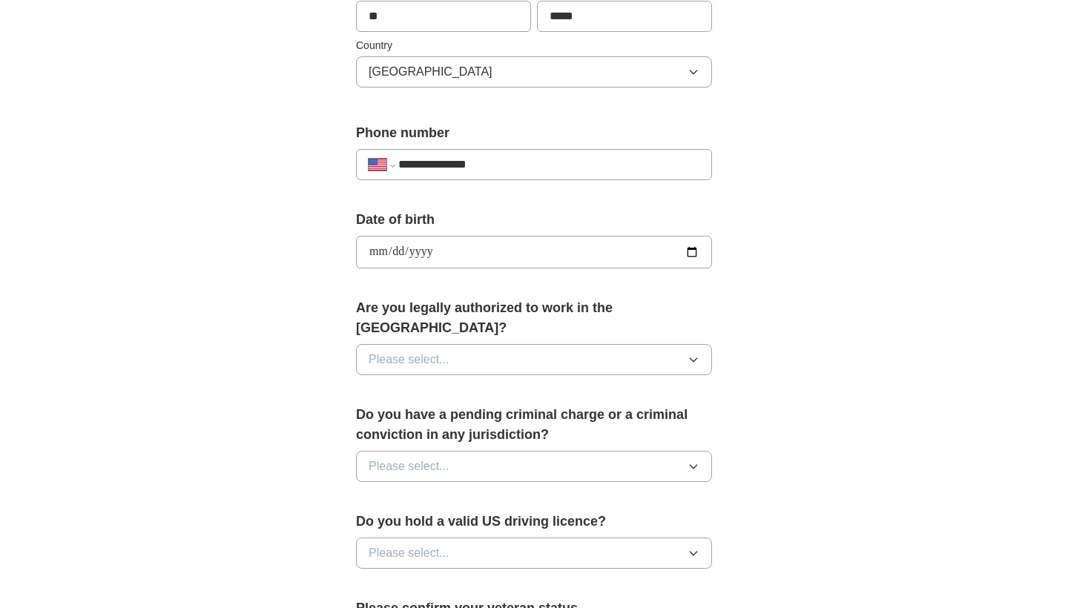
scroll to position [489, 0]
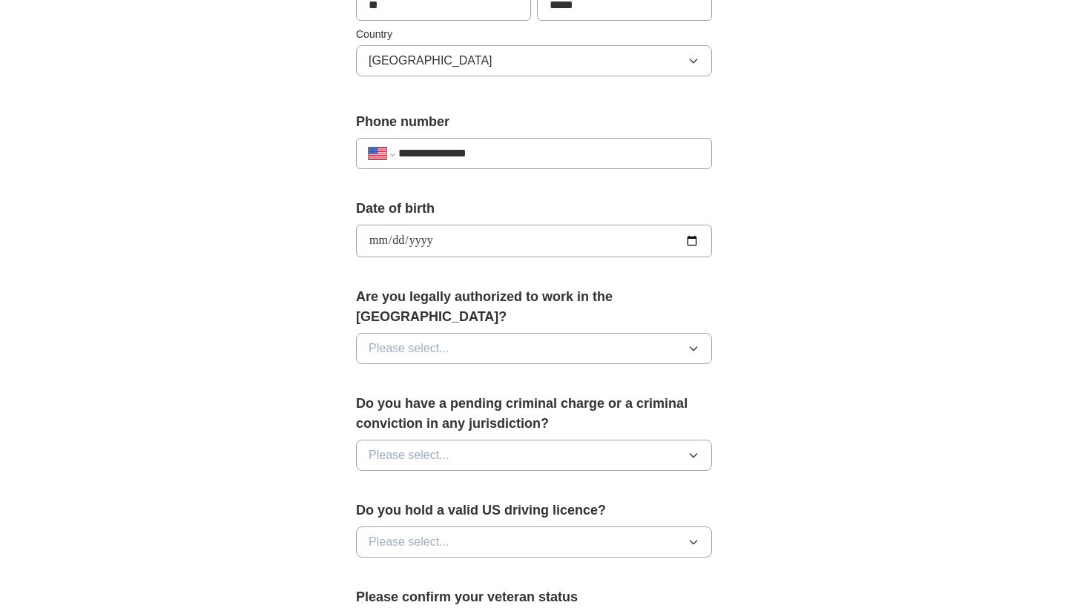
click at [411, 333] on button "Please select..." at bounding box center [534, 348] width 356 height 31
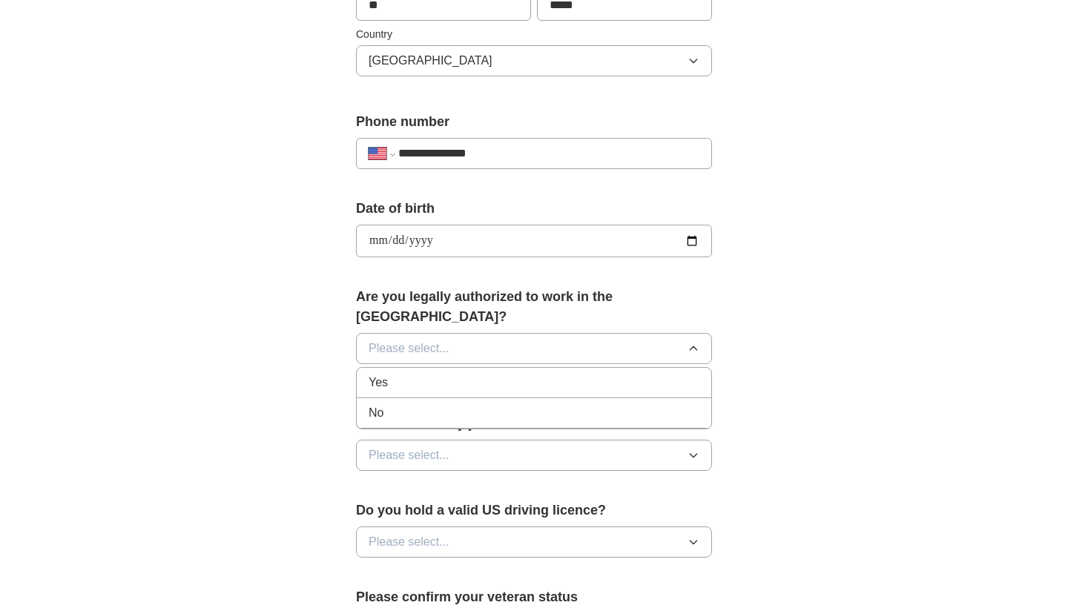
click at [400, 374] on div "Yes" at bounding box center [534, 383] width 331 height 18
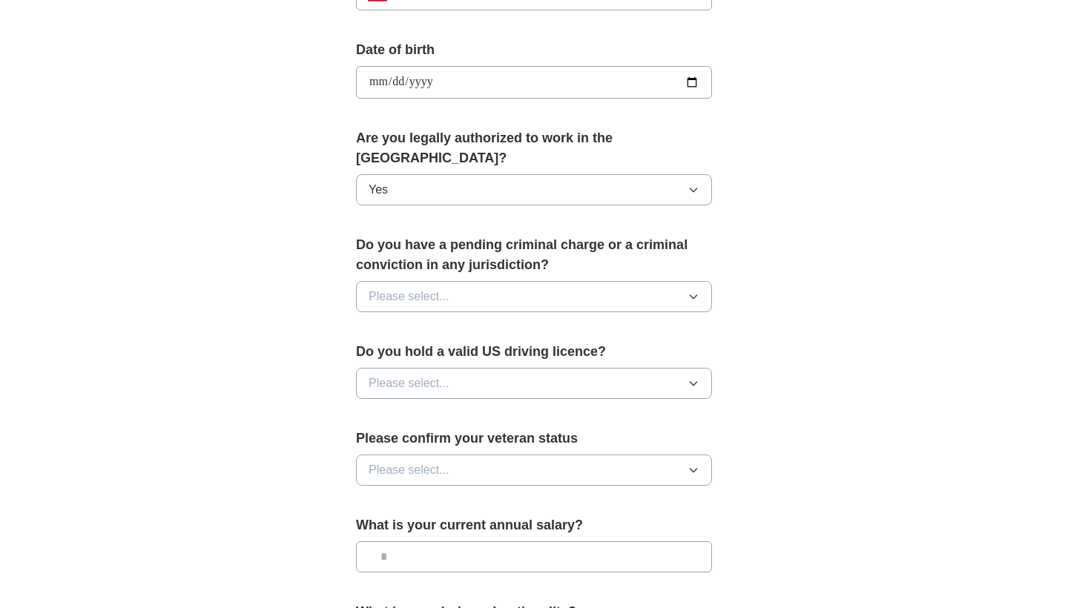
scroll to position [650, 0]
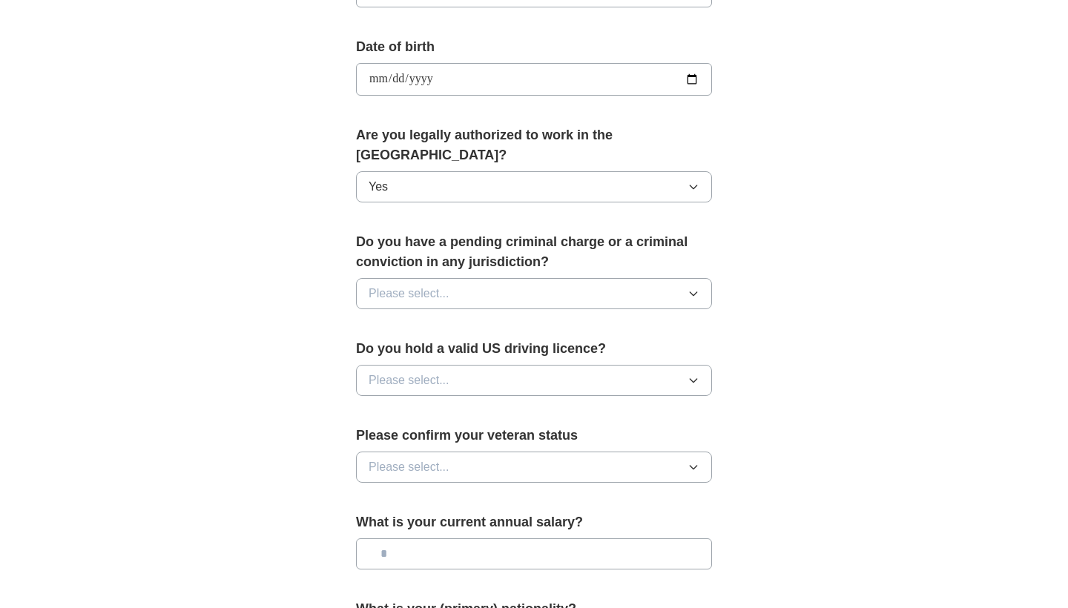
click at [489, 283] on button "Please select..." at bounding box center [534, 293] width 356 height 31
click at [465, 349] on div "No" at bounding box center [534, 358] width 331 height 18
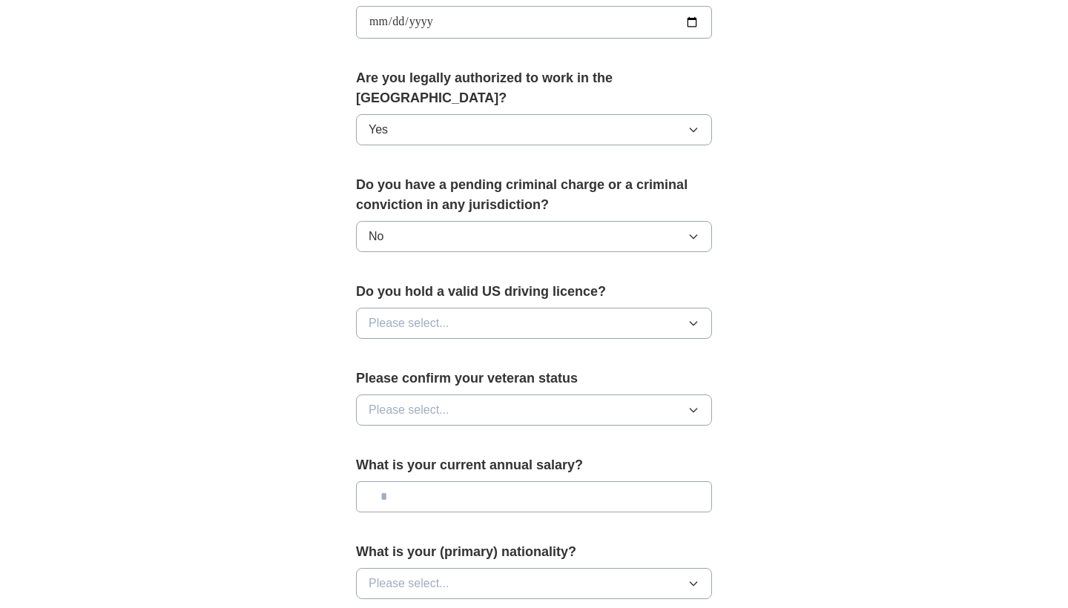
scroll to position [726, 0]
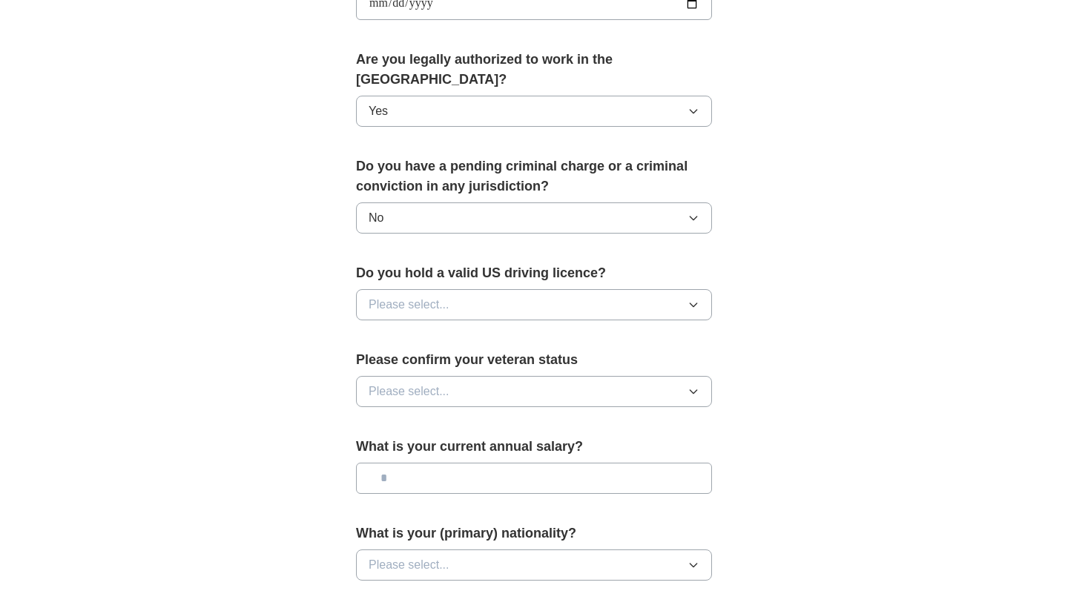
click at [470, 289] on button "Please select..." at bounding box center [534, 304] width 356 height 31
click at [465, 330] on div "Yes" at bounding box center [534, 339] width 331 height 18
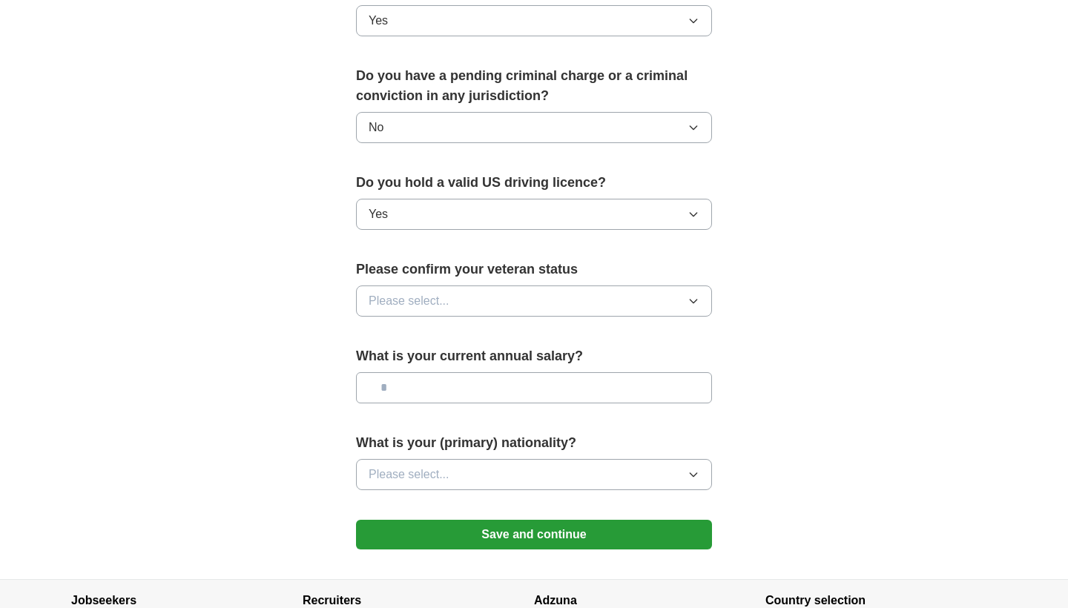
scroll to position [818, 0]
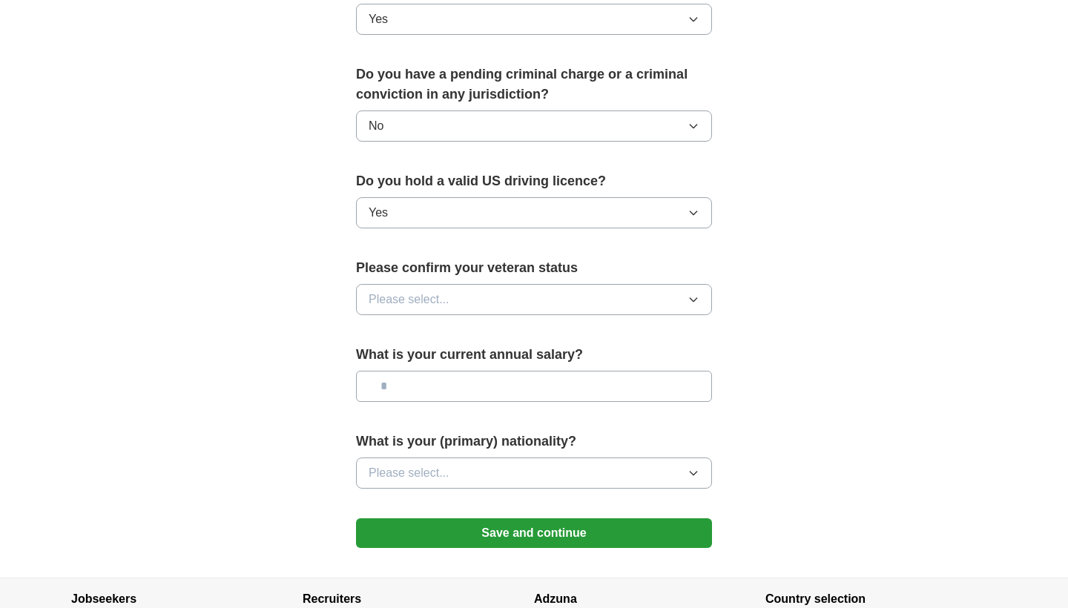
click at [471, 284] on button "Please select..." at bounding box center [534, 299] width 356 height 31
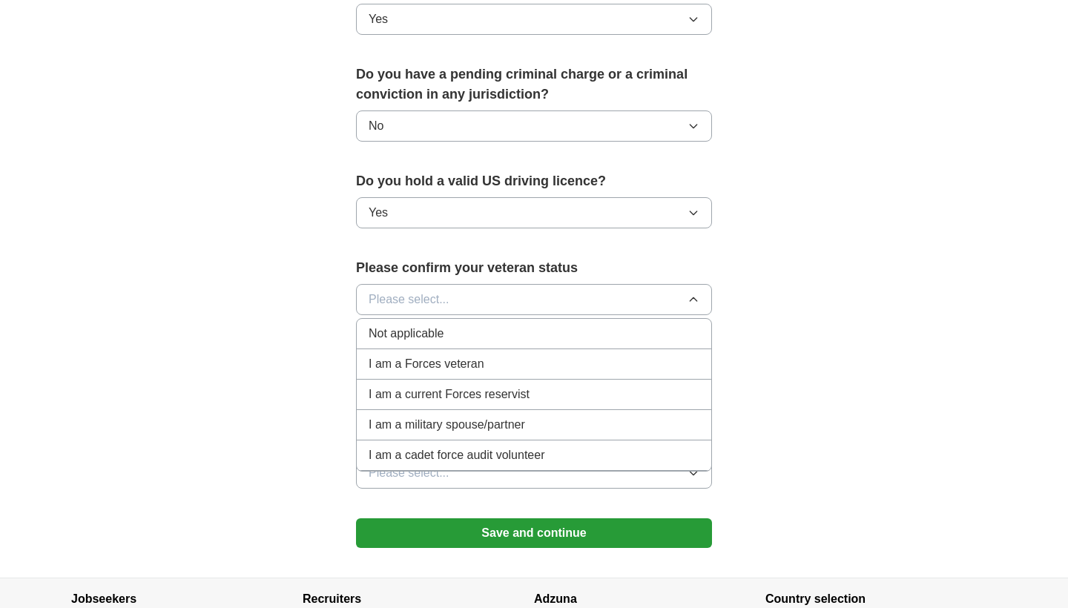
click at [461, 325] on div "Not applicable" at bounding box center [534, 334] width 331 height 18
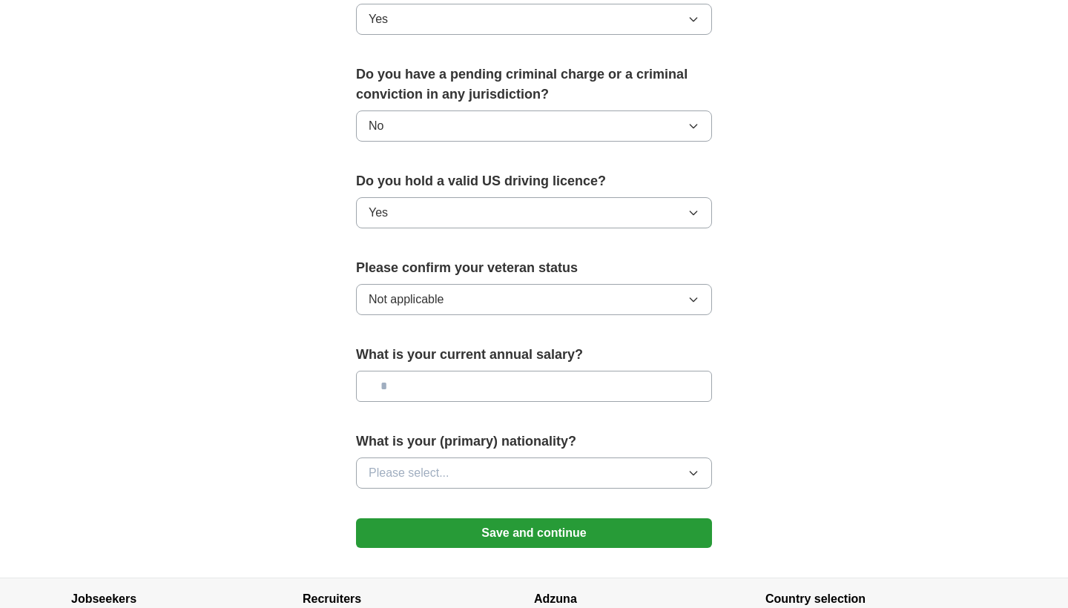
click at [467, 285] on button "Not applicable" at bounding box center [534, 299] width 356 height 31
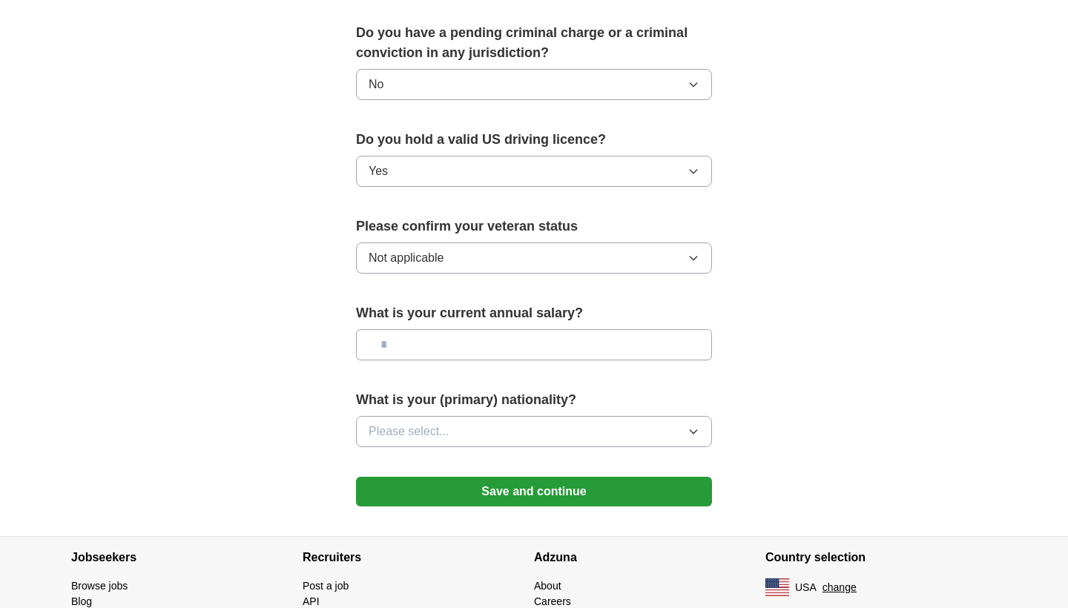
scroll to position [875, 0]
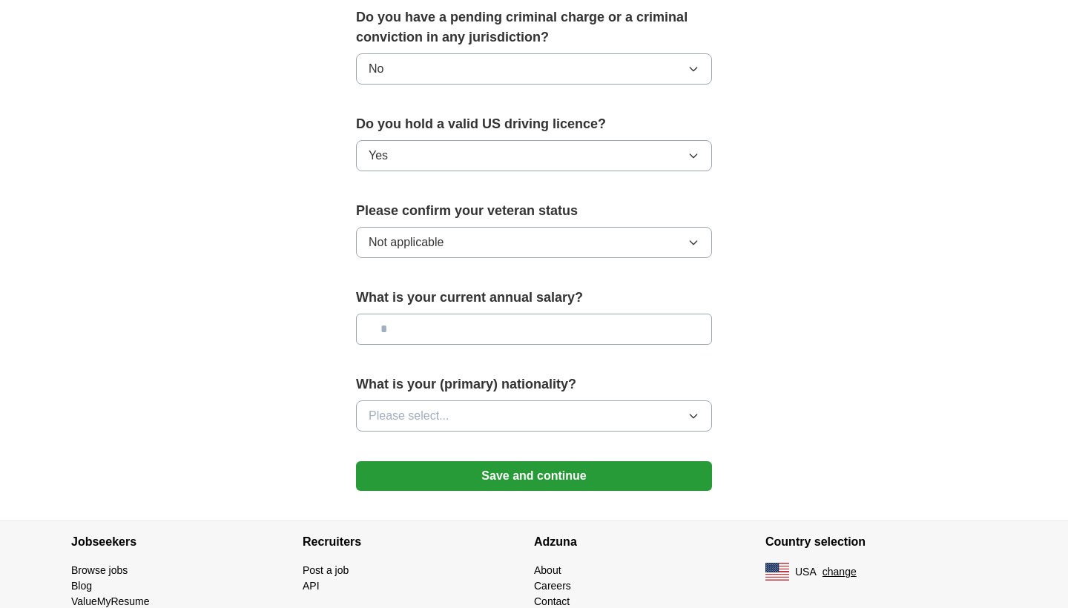
click at [459, 314] on input "text" at bounding box center [534, 329] width 356 height 31
paste input "*******"
type input "*******"
click at [398, 407] on span "Please select..." at bounding box center [409, 416] width 81 height 18
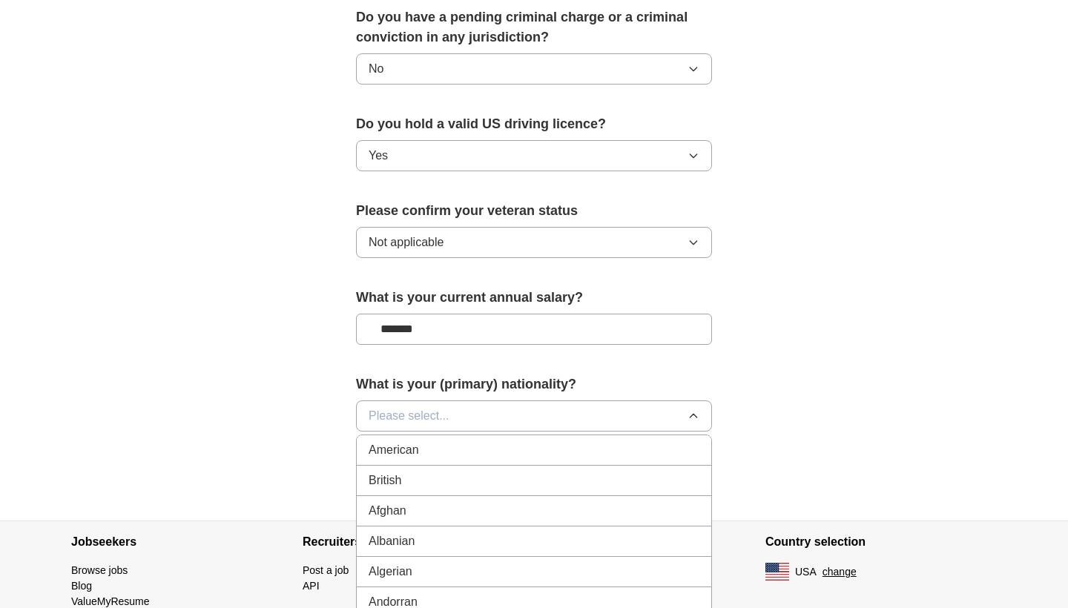
click at [401, 441] on span "American" at bounding box center [394, 450] width 50 height 18
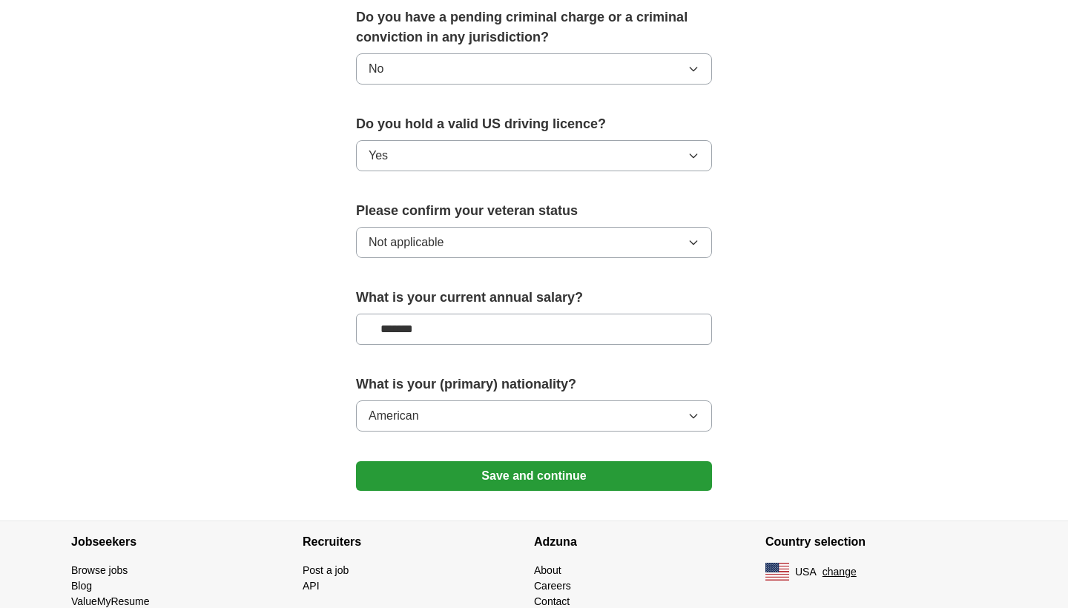
click at [456, 461] on button "Save and continue" at bounding box center [534, 476] width 356 height 30
